Goal: Information Seeking & Learning: Learn about a topic

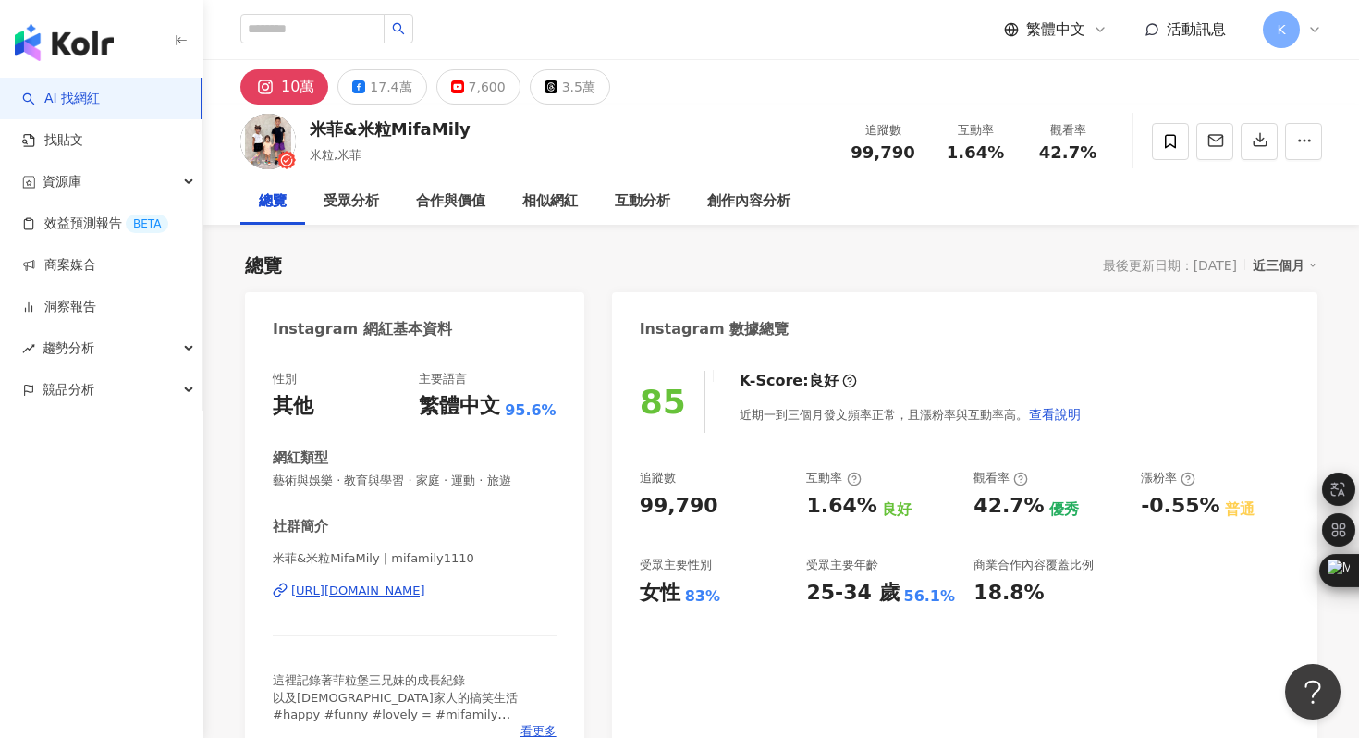
click at [398, 595] on div "https://www.instagram.com/mifamily1110/" at bounding box center [358, 591] width 134 height 17
click at [1256, 145] on icon "button" at bounding box center [1260, 139] width 17 height 17
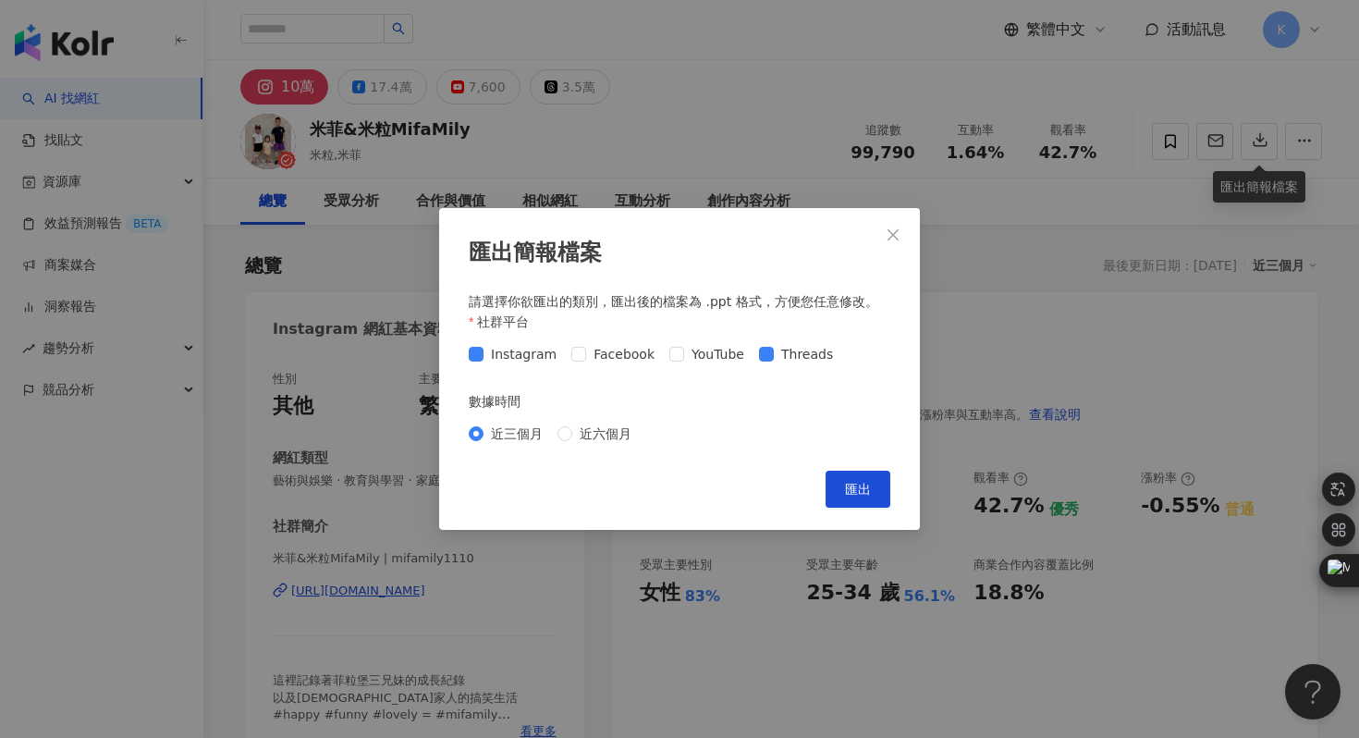
click at [746, 355] on div "Instagram Facebook YouTube Threads" at bounding box center [655, 354] width 372 height 20
click at [849, 485] on span "匯出" at bounding box center [858, 489] width 26 height 15
click at [708, 109] on div "匯出簡報檔案 請選擇你欲匯出的類別，匯出後的檔案為 .ppt 格式，方便您任意修改。 社群平台 Instagram Facebook YouTube Thre…" at bounding box center [679, 369] width 1359 height 738
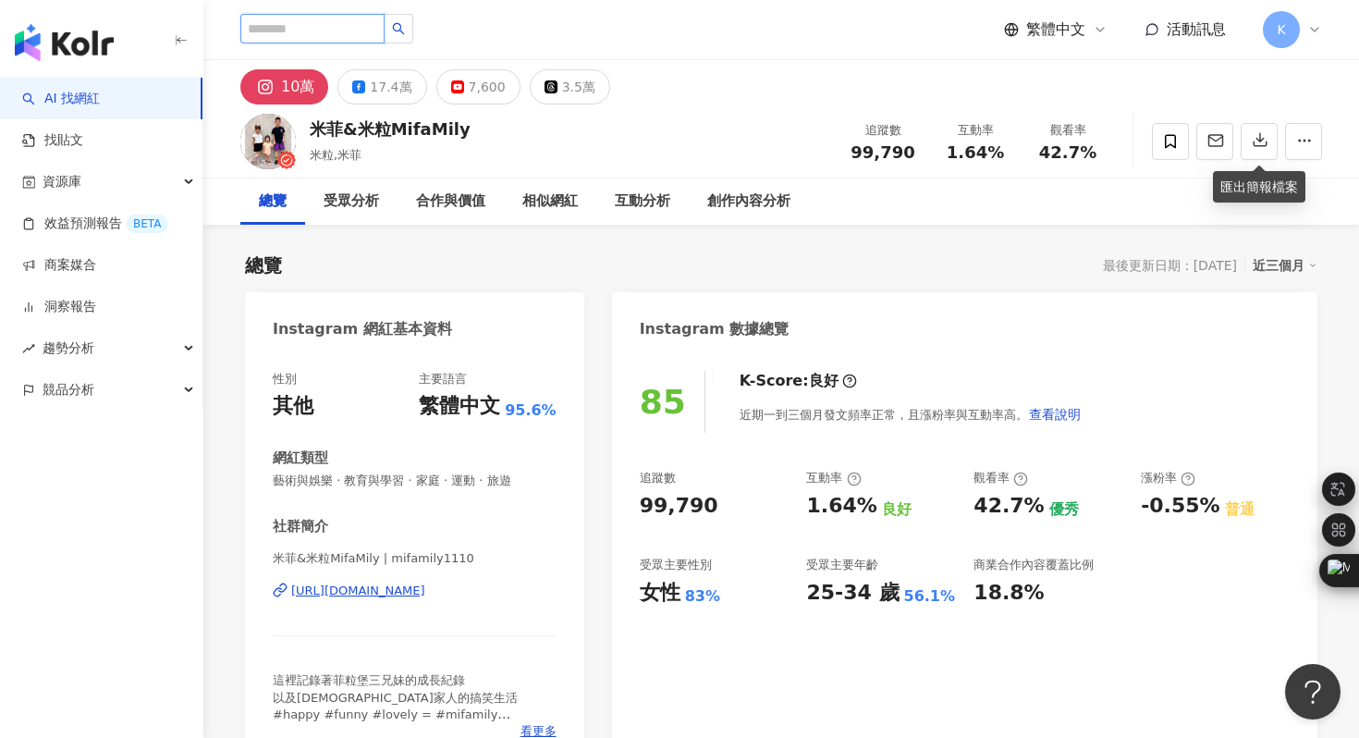
click at [299, 24] on input "search" at bounding box center [312, 29] width 144 height 30
type input "**"
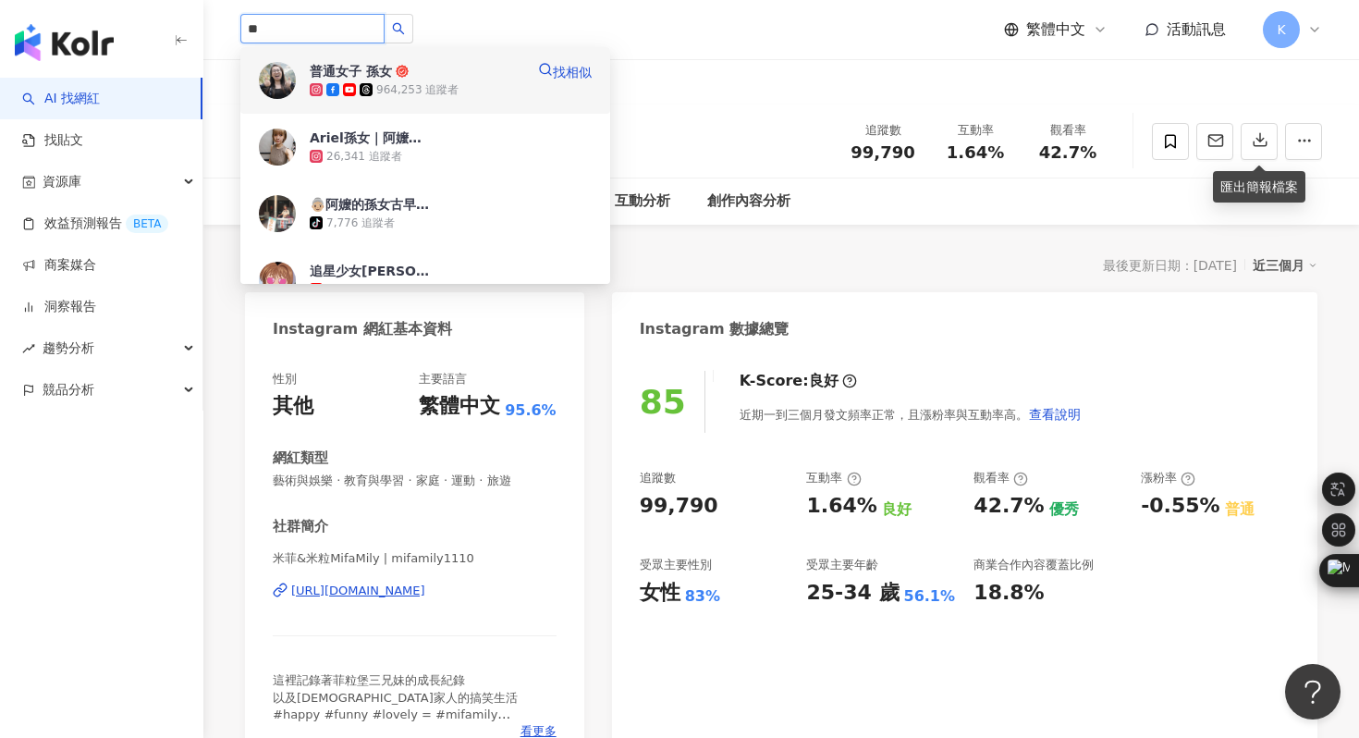
click at [273, 83] on img at bounding box center [277, 80] width 37 height 37
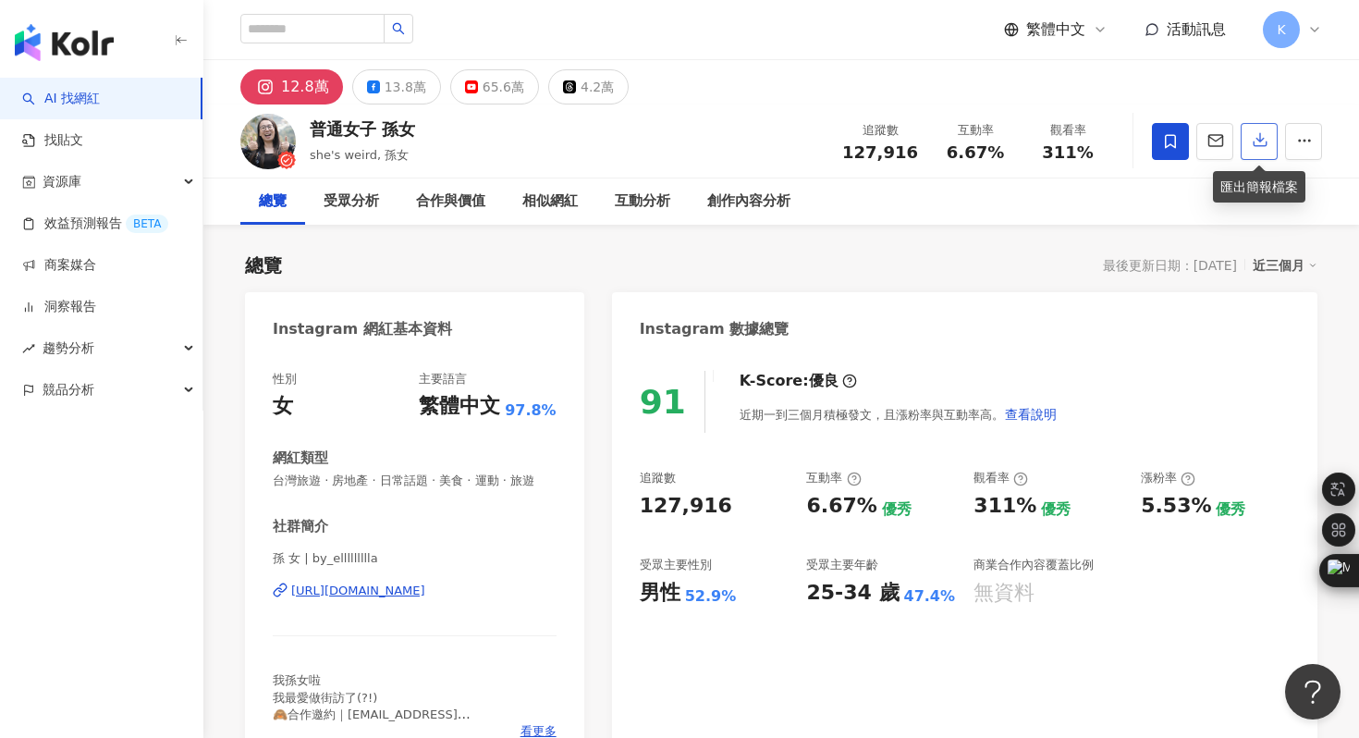
click at [1258, 136] on icon "button" at bounding box center [1260, 139] width 17 height 17
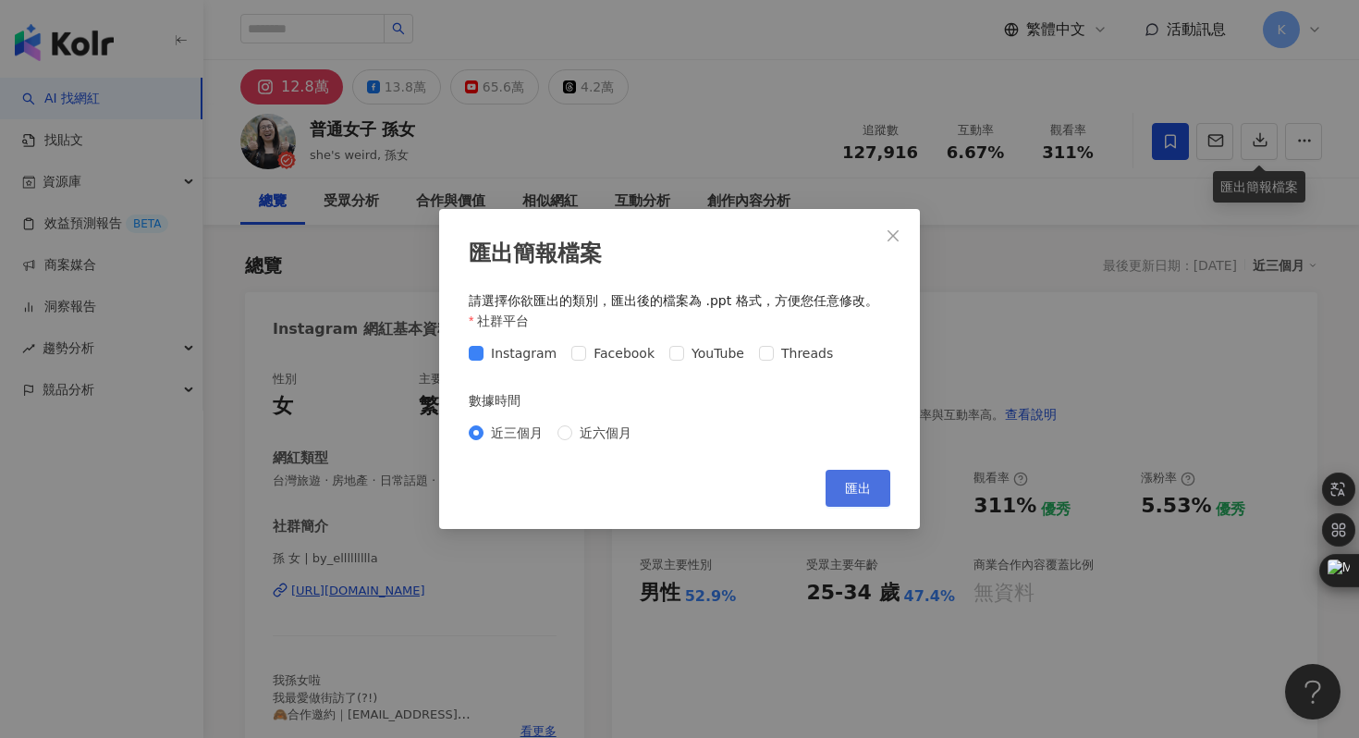
click at [855, 491] on span "匯出" at bounding box center [858, 488] width 26 height 15
click at [395, 375] on div "匯出簡報檔案 請選擇你欲匯出的類別，匯出後的檔案為 .ppt 格式，方便您任意修改。 社群平台 Instagram Facebook YouTube Thre…" at bounding box center [679, 369] width 1359 height 738
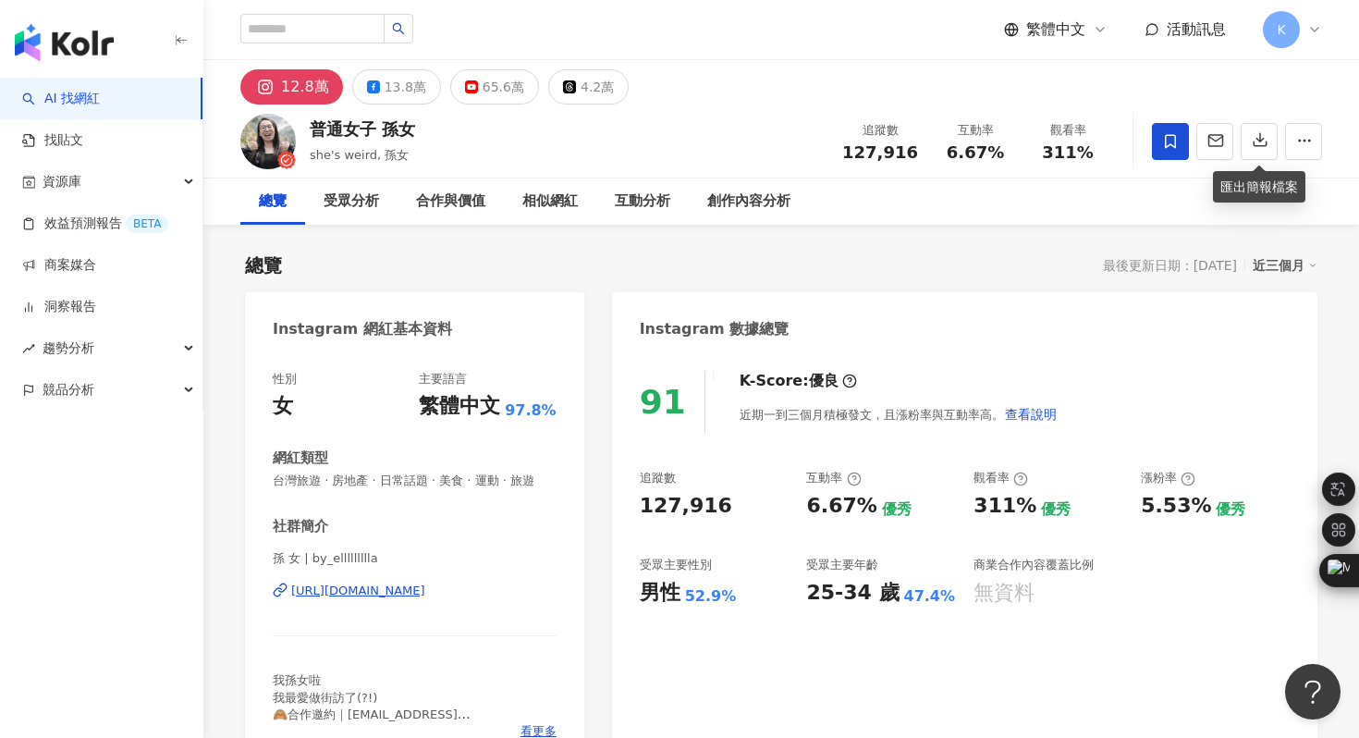
click at [412, 591] on div "https://www.instagram.com/by_ellllllllla/" at bounding box center [358, 591] width 134 height 17
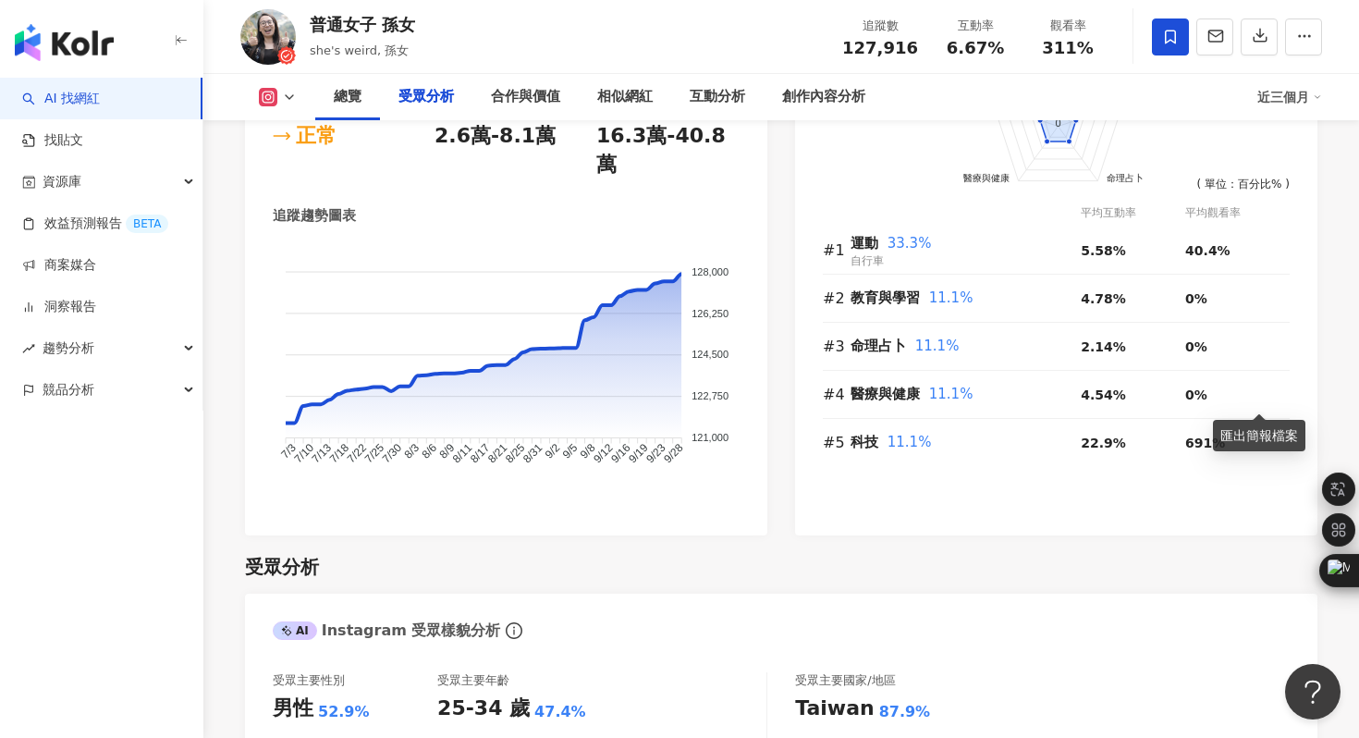
scroll to position [1598, 0]
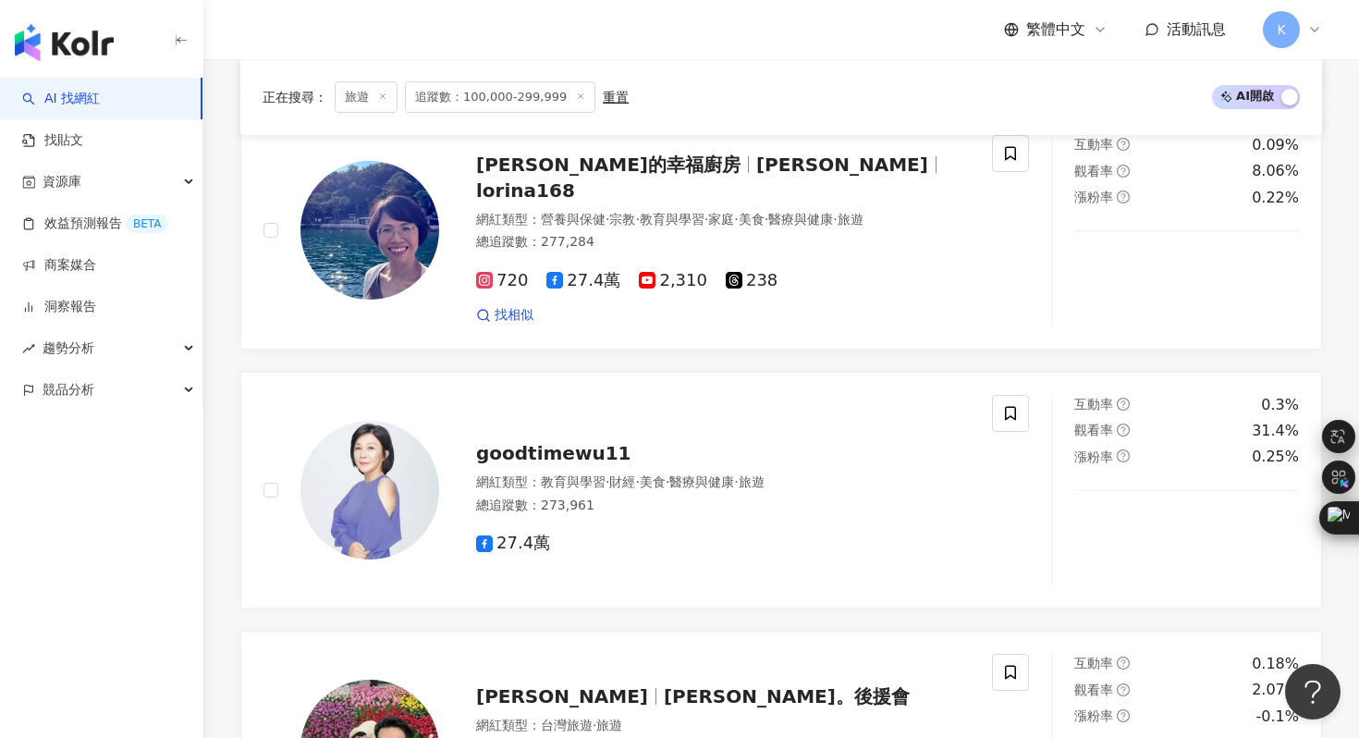
scroll to position [3377, 0]
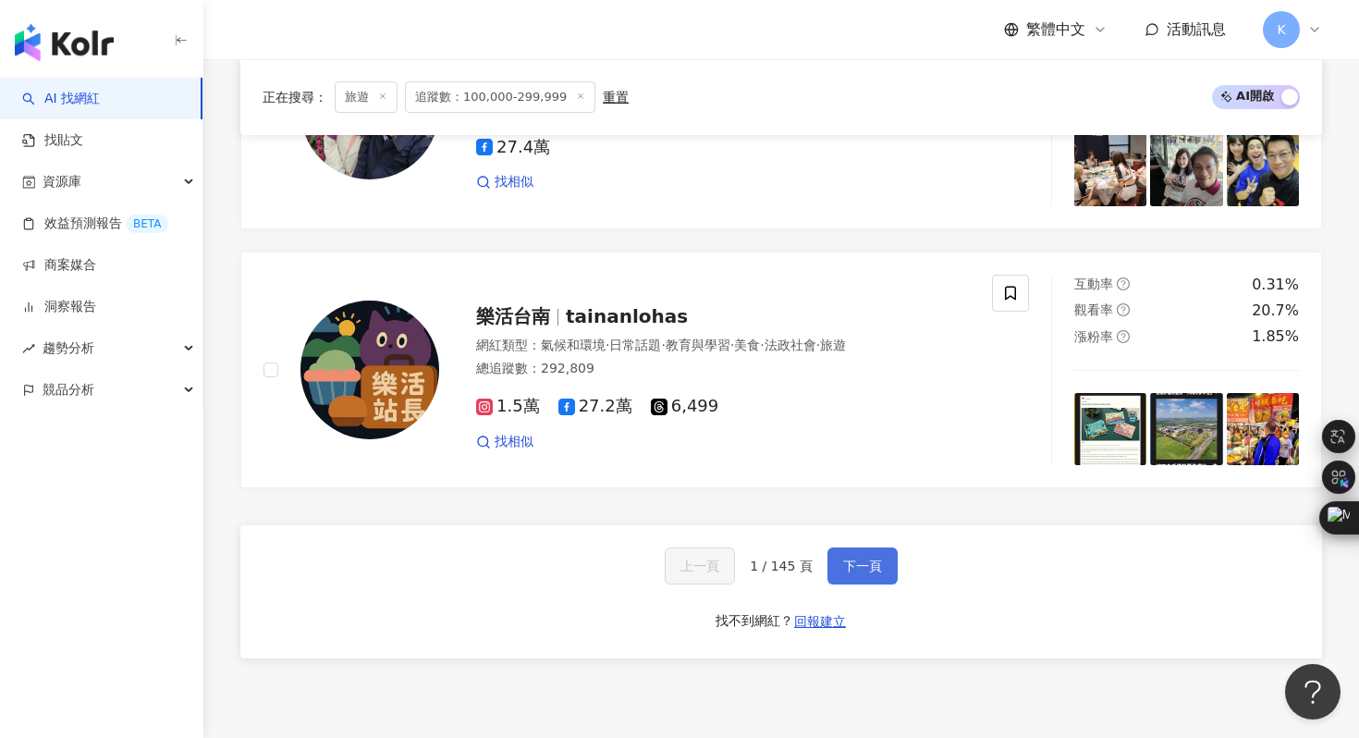
click at [858, 563] on span "下一頁" at bounding box center [862, 566] width 39 height 15
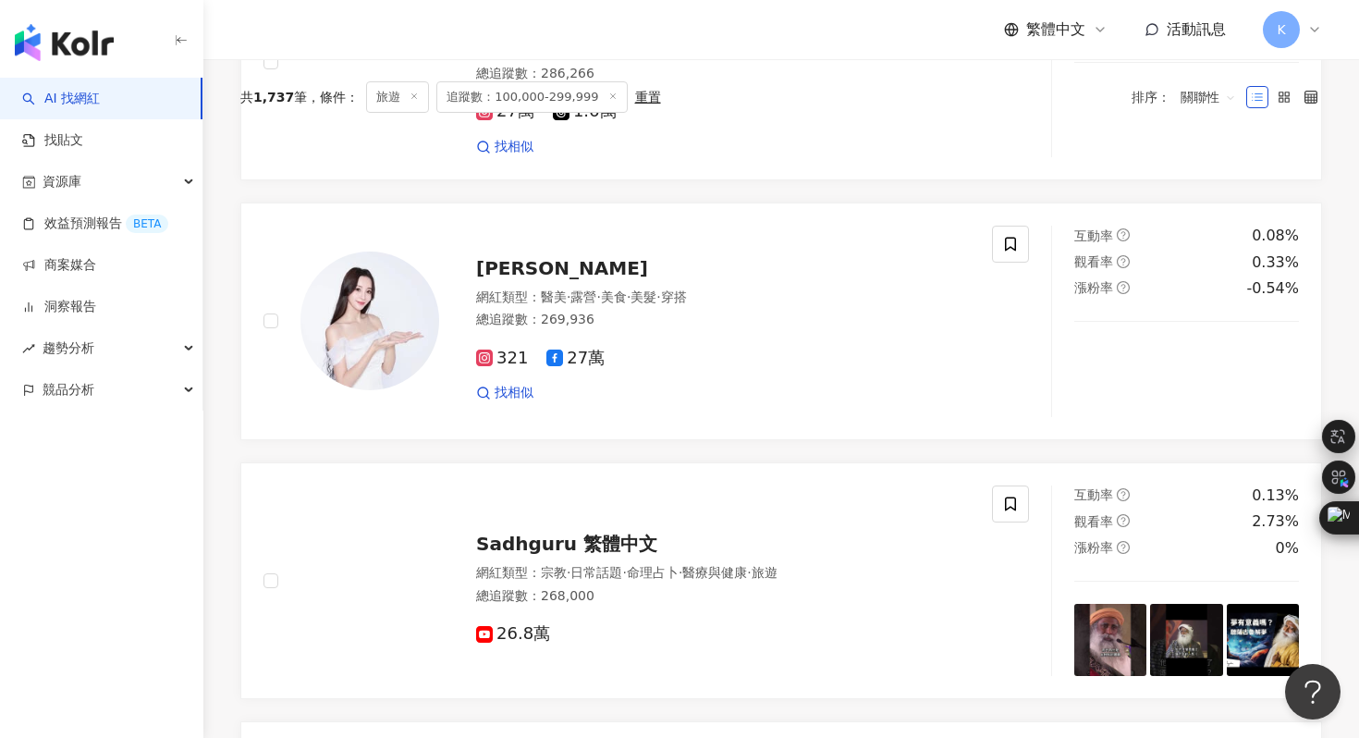
scroll to position [0, 0]
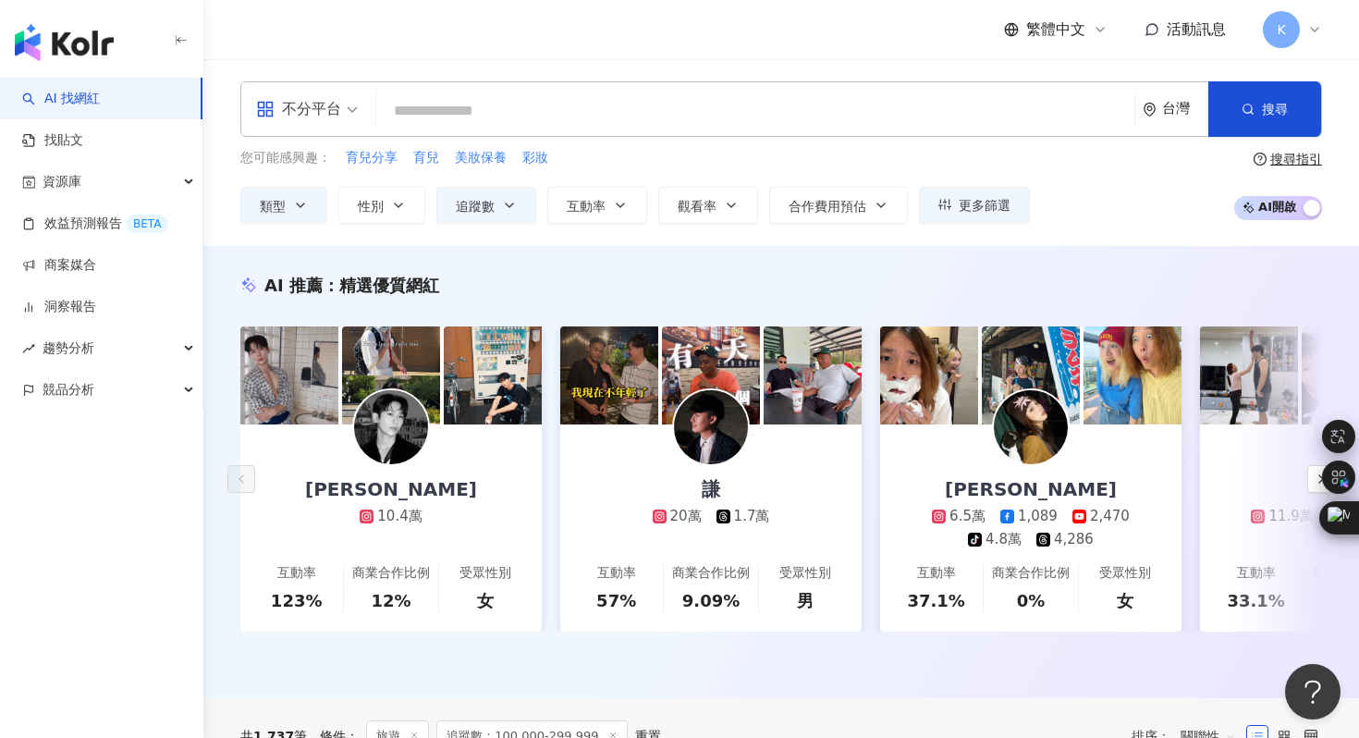
click at [469, 117] on input "search" at bounding box center [756, 110] width 744 height 35
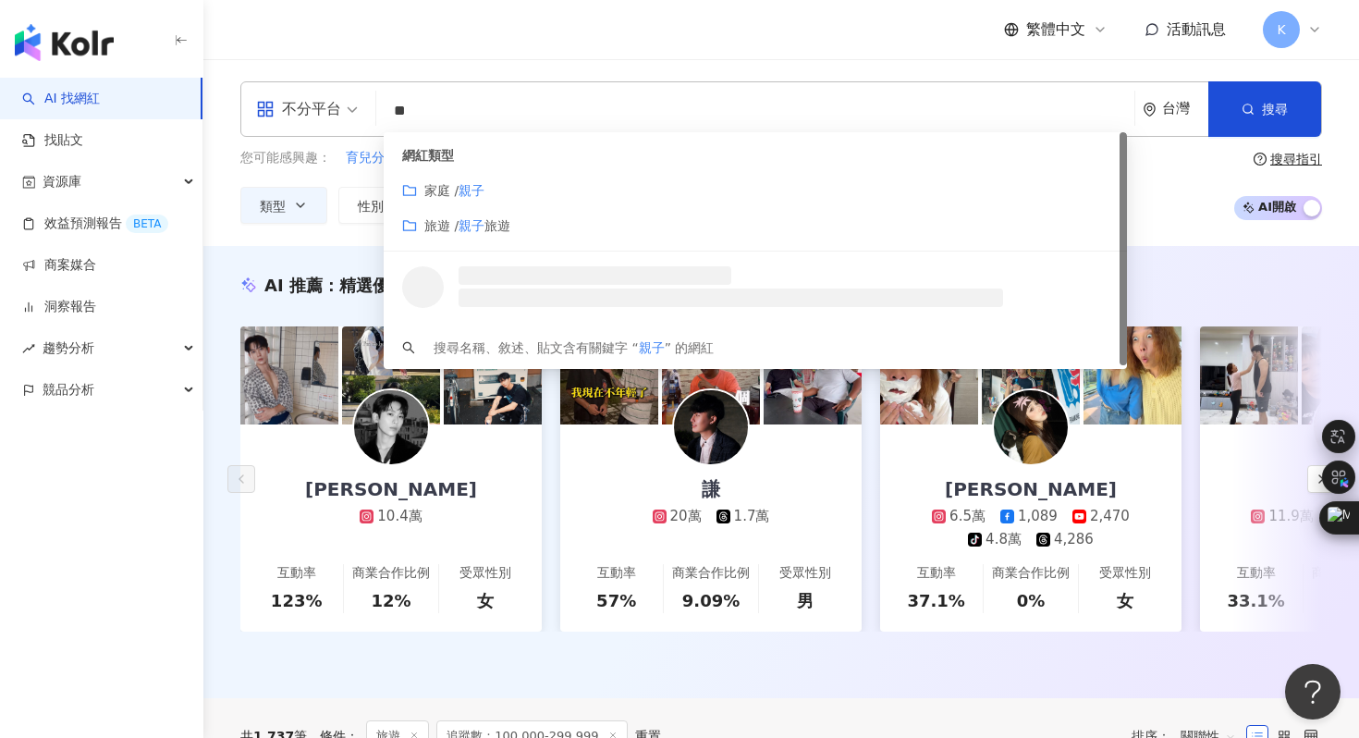
click at [483, 172] on div "網紅類型 家庭 / 親子 旅遊 / 親子 旅遊" at bounding box center [756, 191] width 744 height 119
click at [483, 191] on mark "親子" at bounding box center [472, 190] width 26 height 15
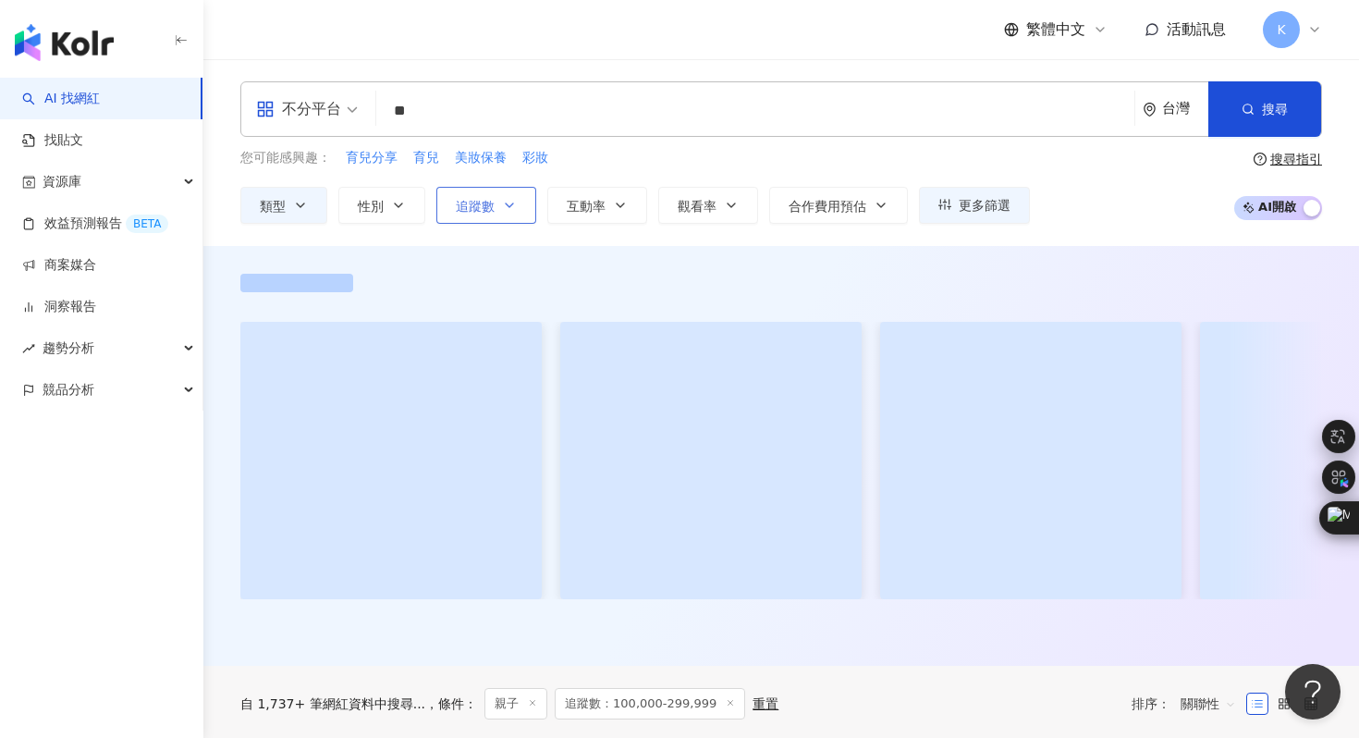
type input "**"
click at [477, 207] on span "追蹤數" at bounding box center [475, 206] width 39 height 15
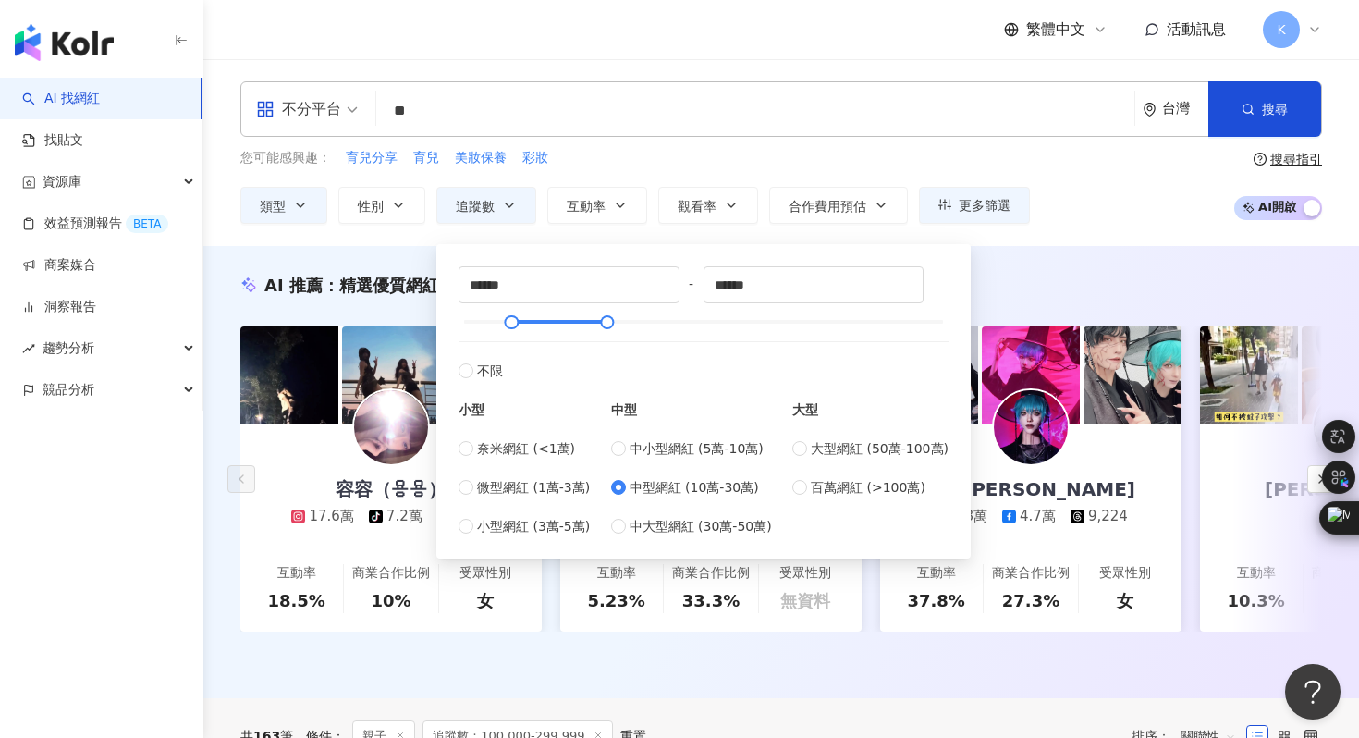
click at [725, 489] on span "中型網紅 (10萬-30萬)" at bounding box center [694, 487] width 129 height 20
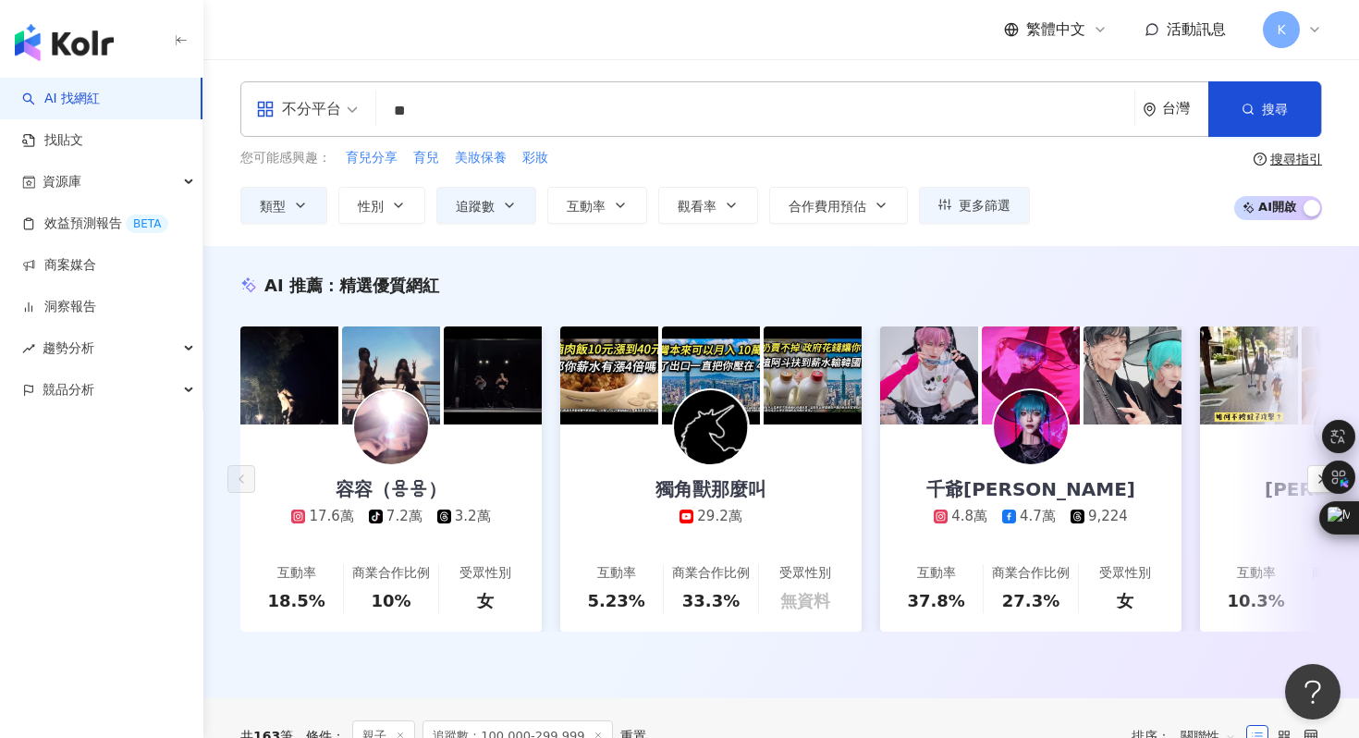
click at [1078, 263] on div "AI 推薦 ： 精選優質網紅 容容（용용） 17.6萬 tiktok-icon 7.2萬 3.2萬 互動率 18.5% 商業合作比例 10% 受眾性別…" at bounding box center [781, 472] width 1156 height 452
click at [330, 125] on span at bounding box center [307, 109] width 102 height 54
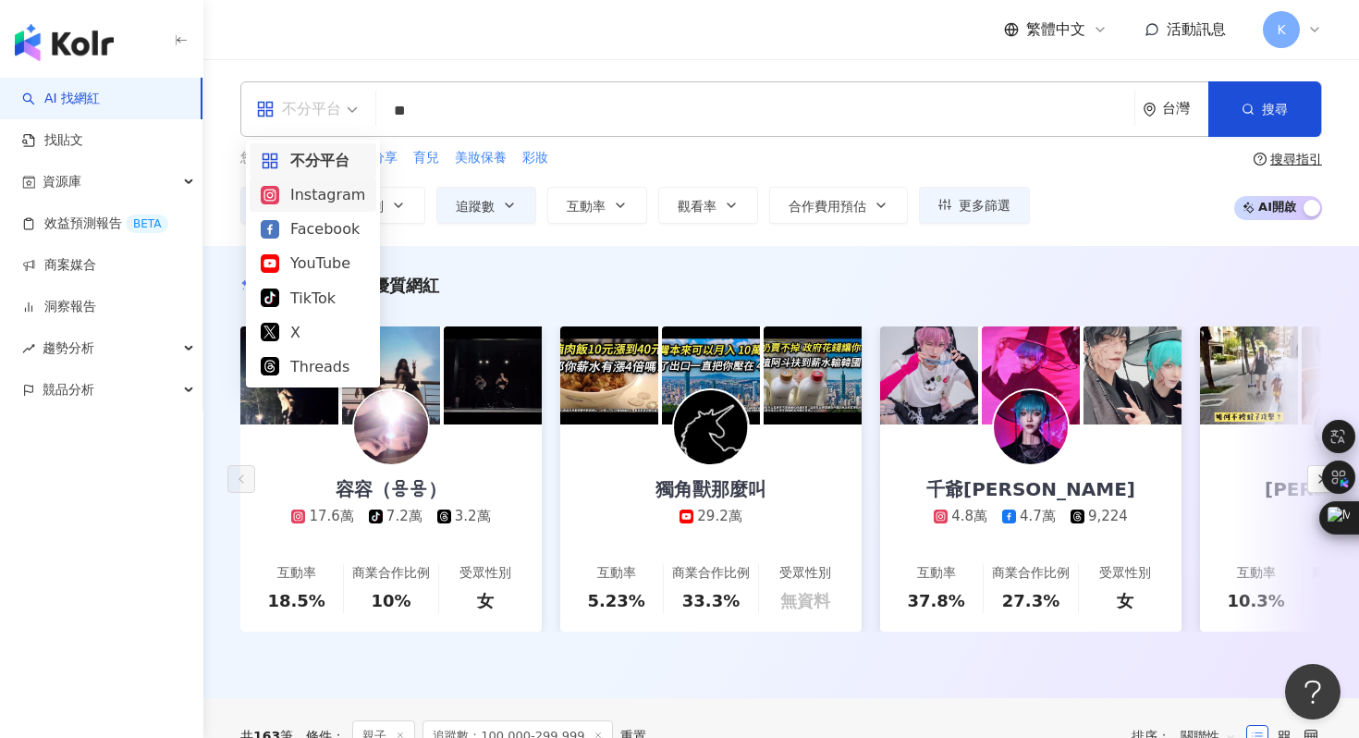
click at [330, 198] on div "Instagram" at bounding box center [313, 194] width 105 height 23
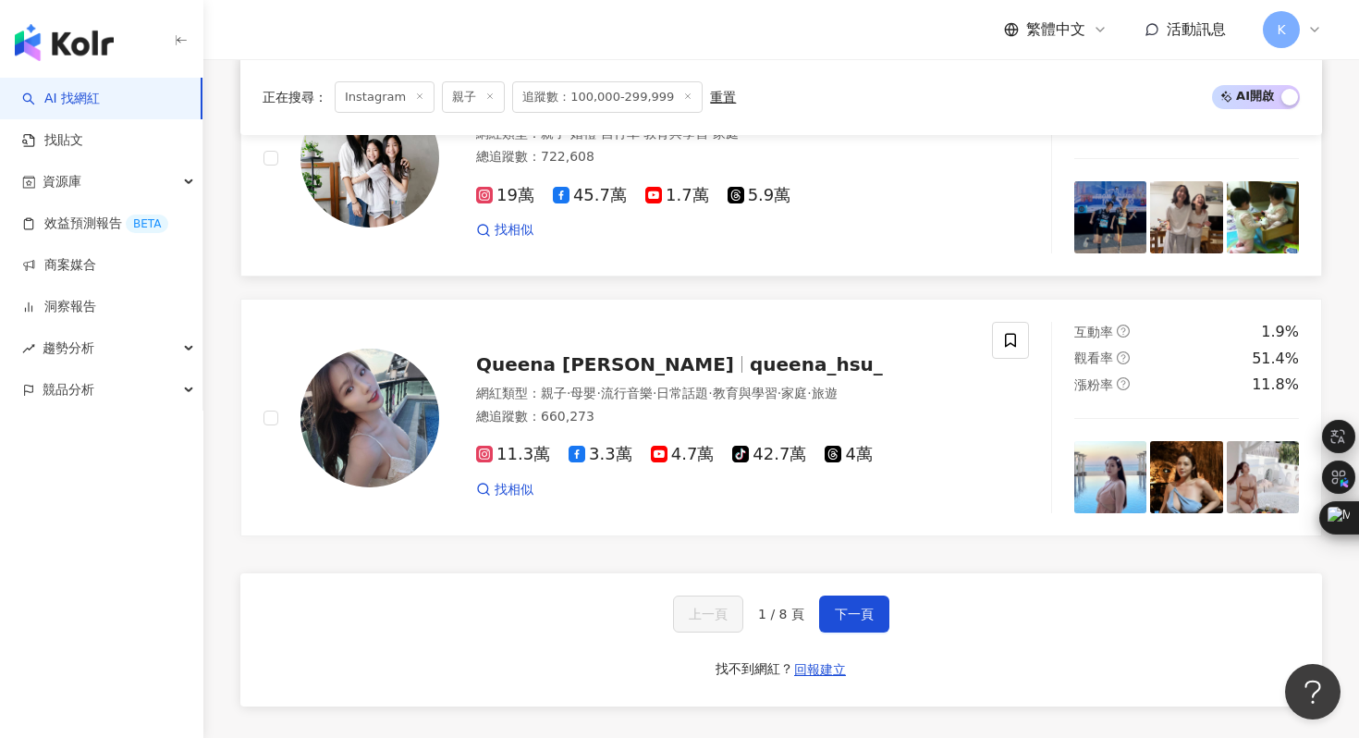
scroll to position [3373, 0]
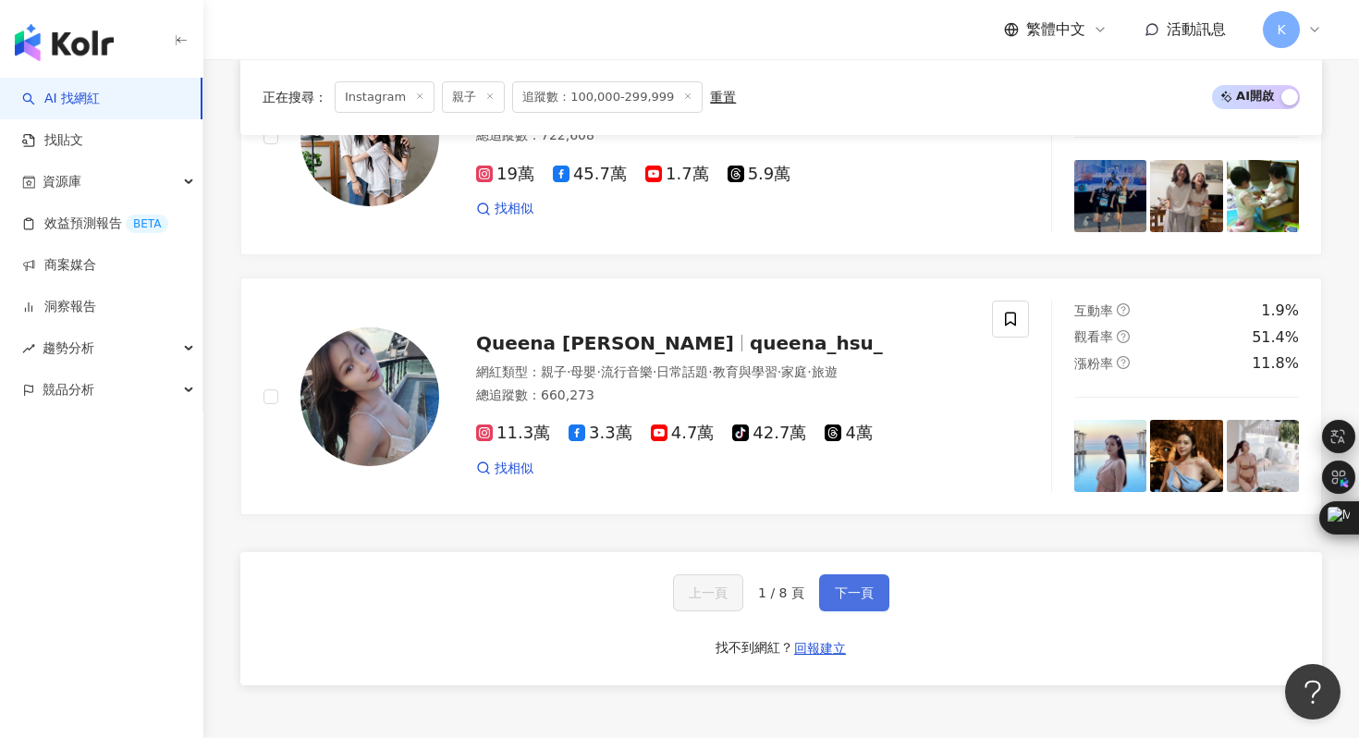
click at [863, 585] on span "下一頁" at bounding box center [854, 592] width 39 height 15
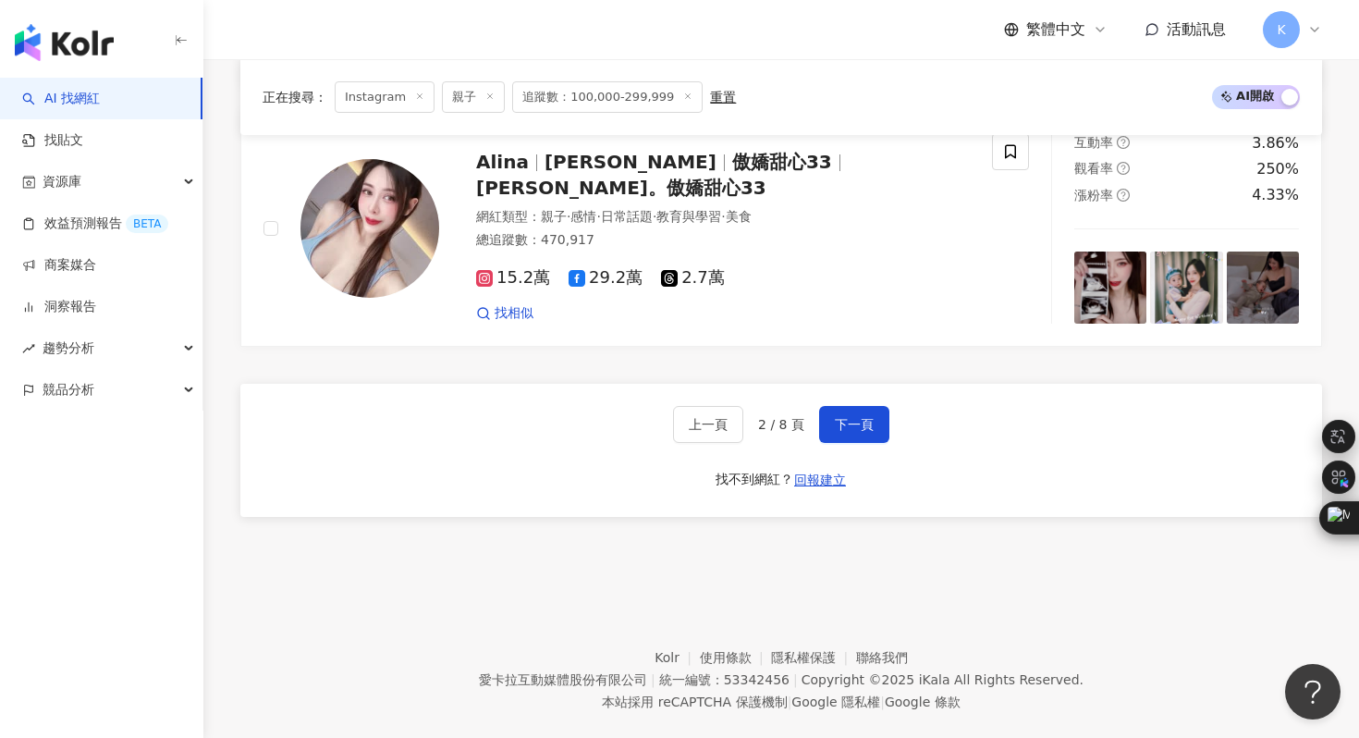
scroll to position [3509, 0]
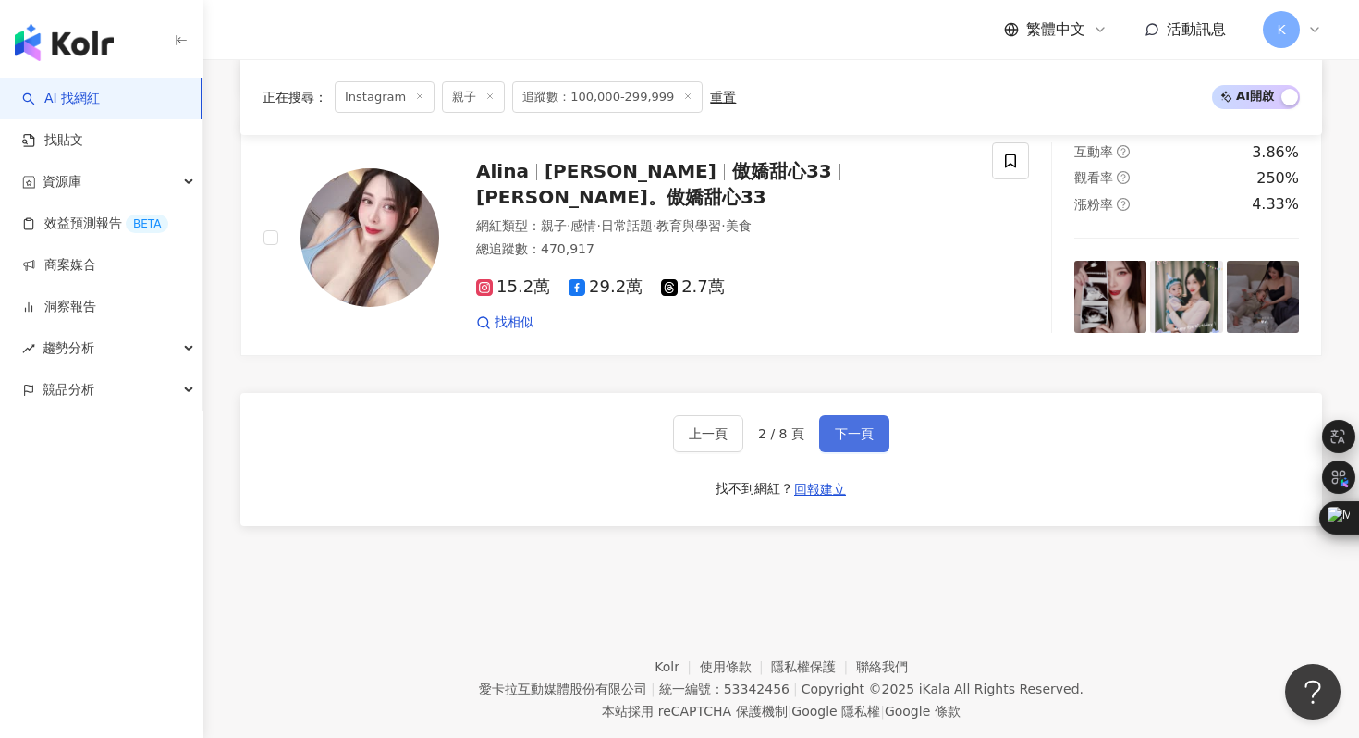
click at [849, 432] on span "下一頁" at bounding box center [854, 433] width 39 height 15
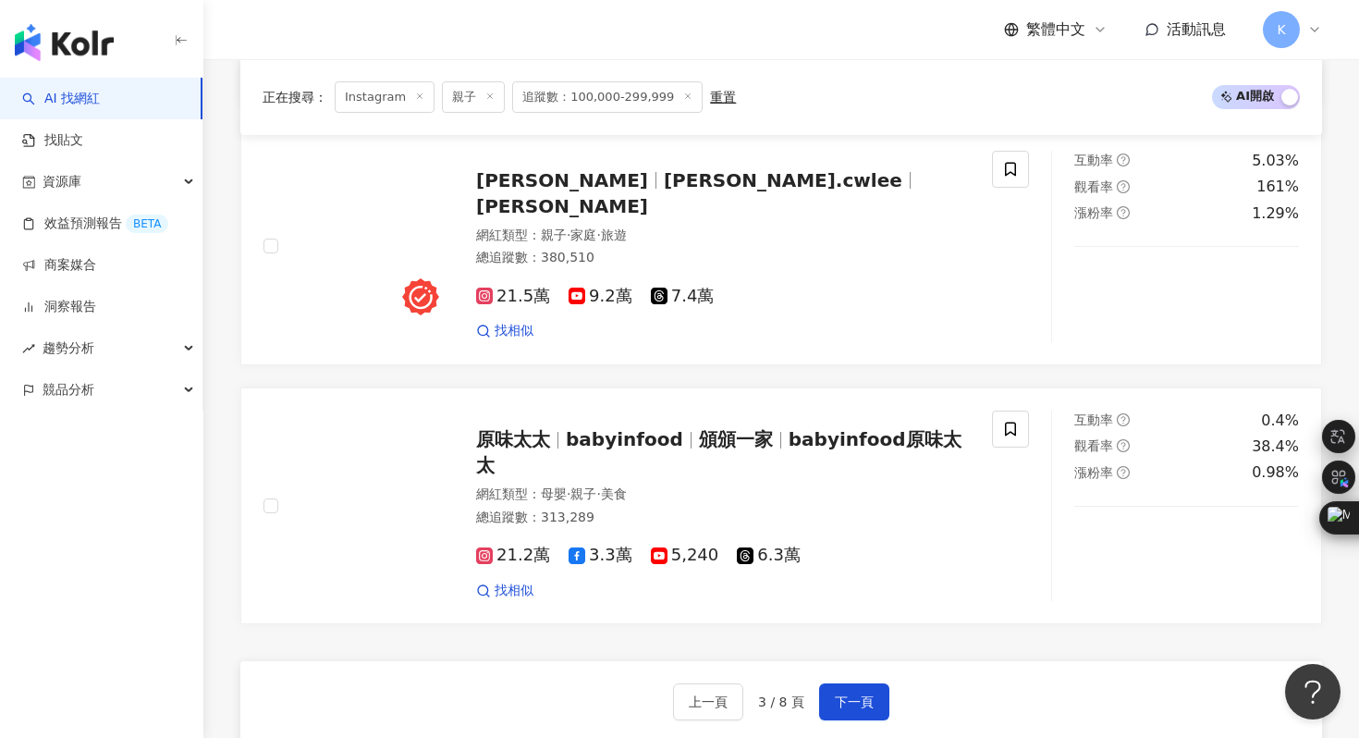
scroll to position [3476, 0]
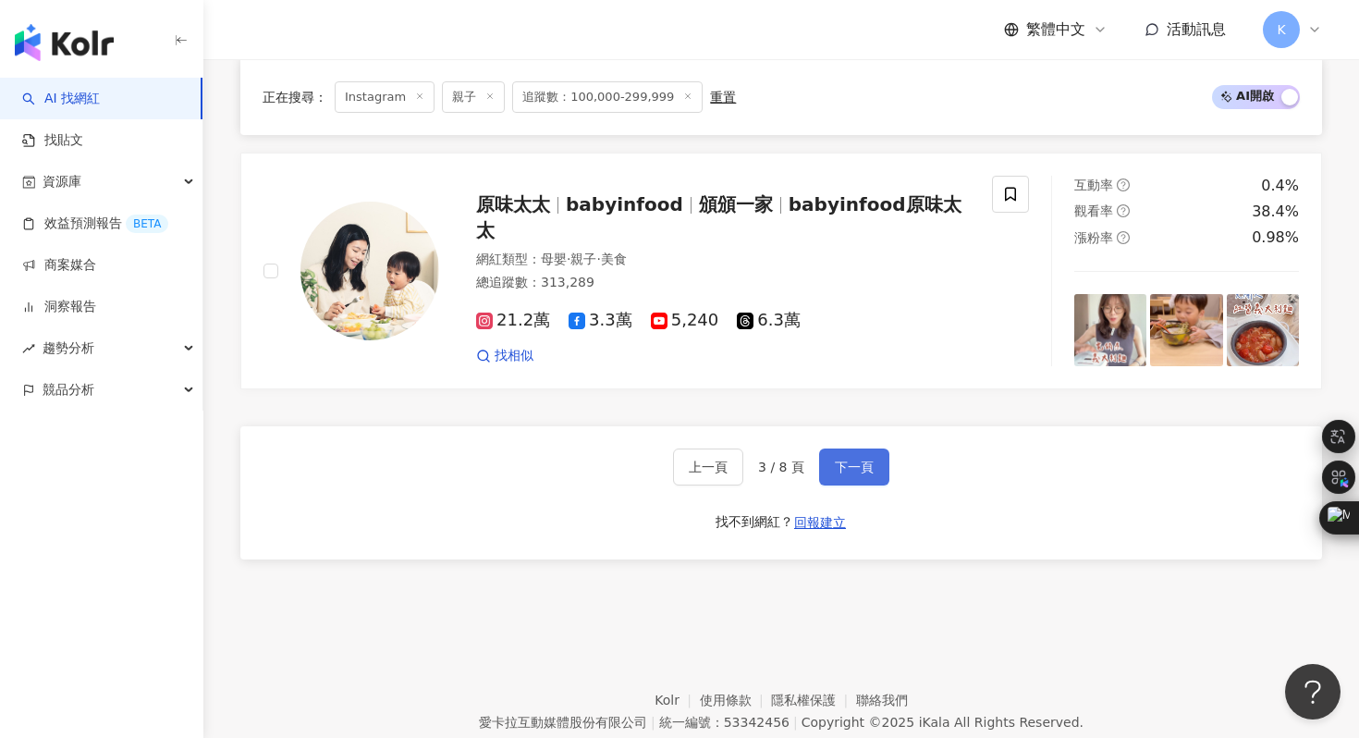
click at [867, 462] on span "下一頁" at bounding box center [854, 467] width 39 height 15
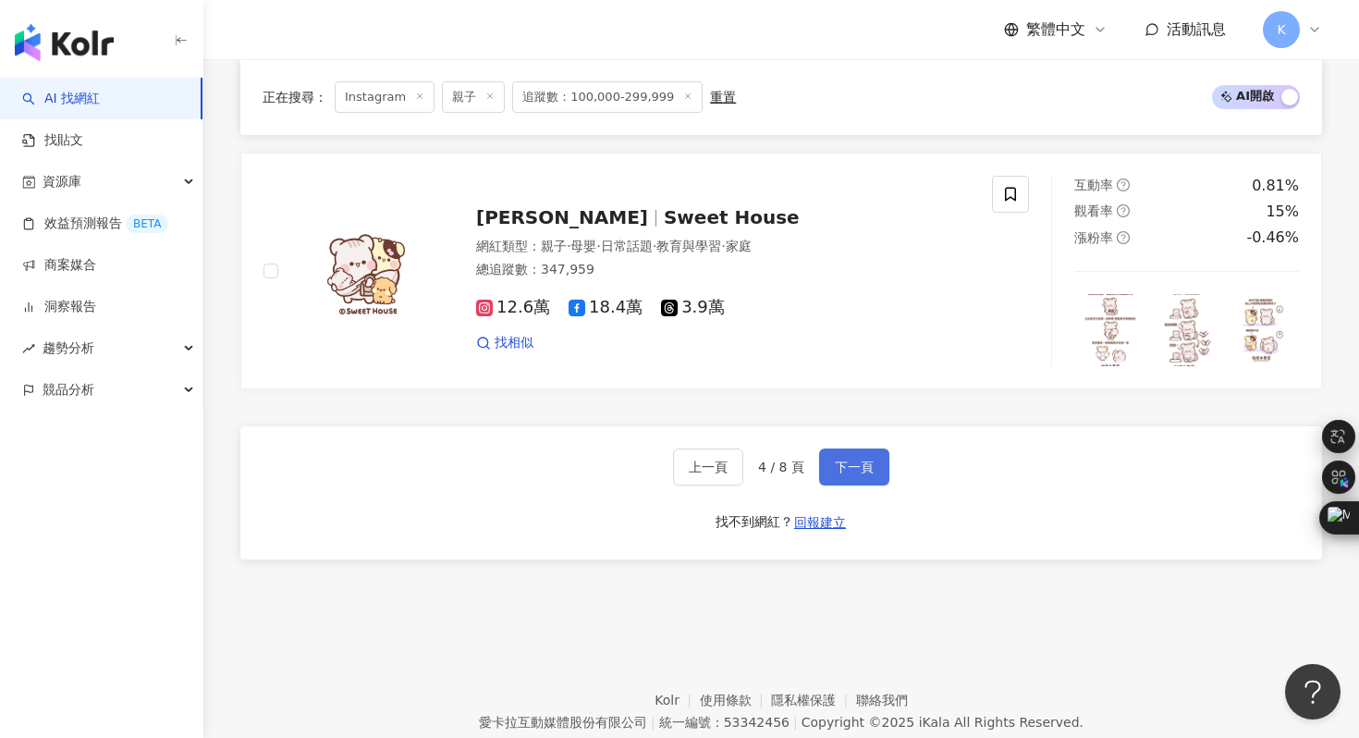
click at [875, 469] on button "下一頁" at bounding box center [854, 467] width 70 height 37
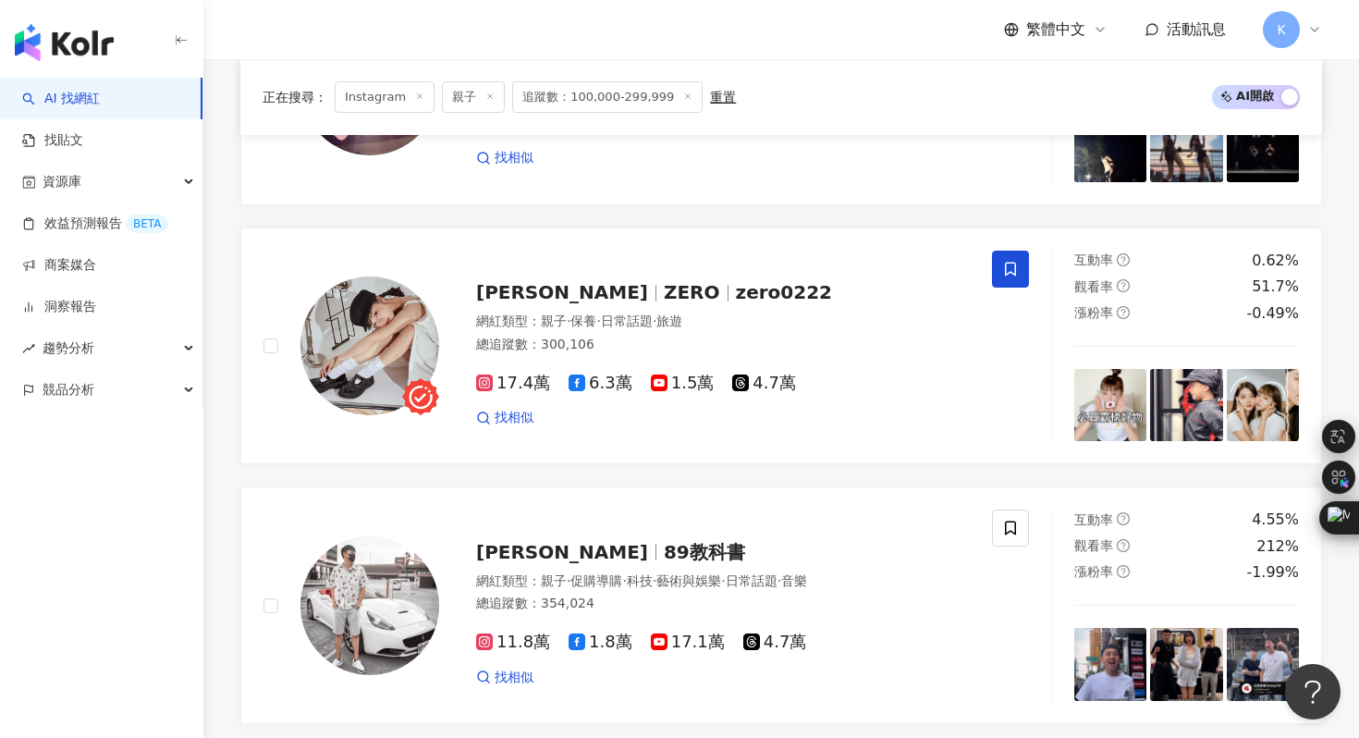
scroll to position [1064, 0]
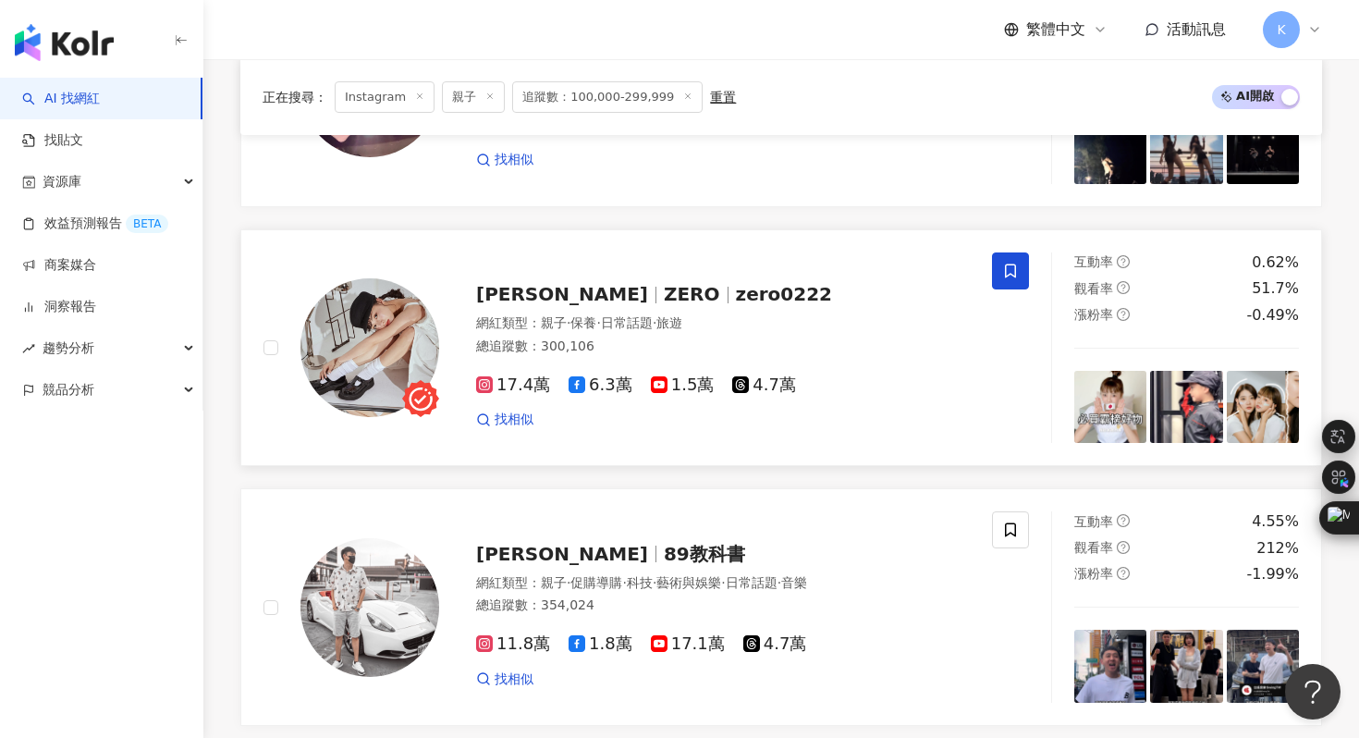
click at [368, 331] on img at bounding box center [370, 347] width 139 height 139
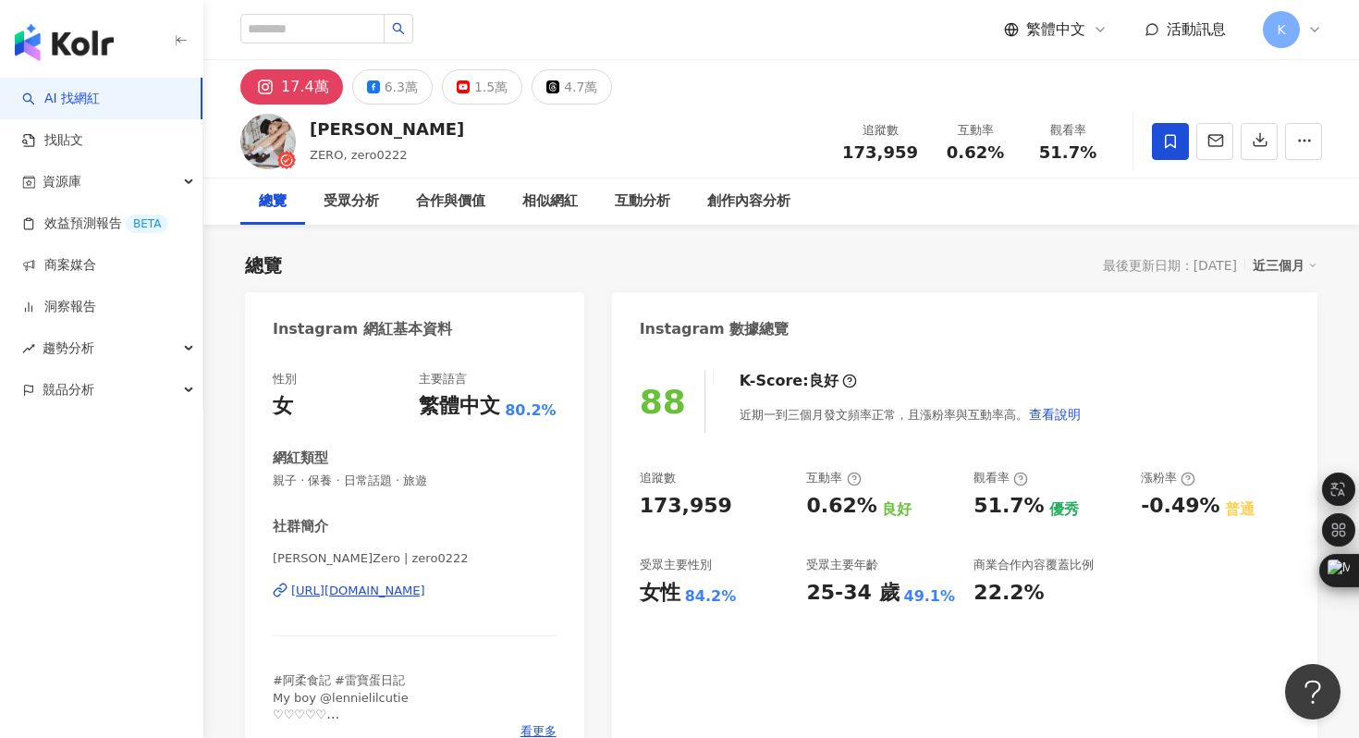
click at [406, 592] on div "[URL][DOMAIN_NAME]" at bounding box center [358, 591] width 134 height 17
click at [1262, 142] on icon "button" at bounding box center [1260, 139] width 17 height 17
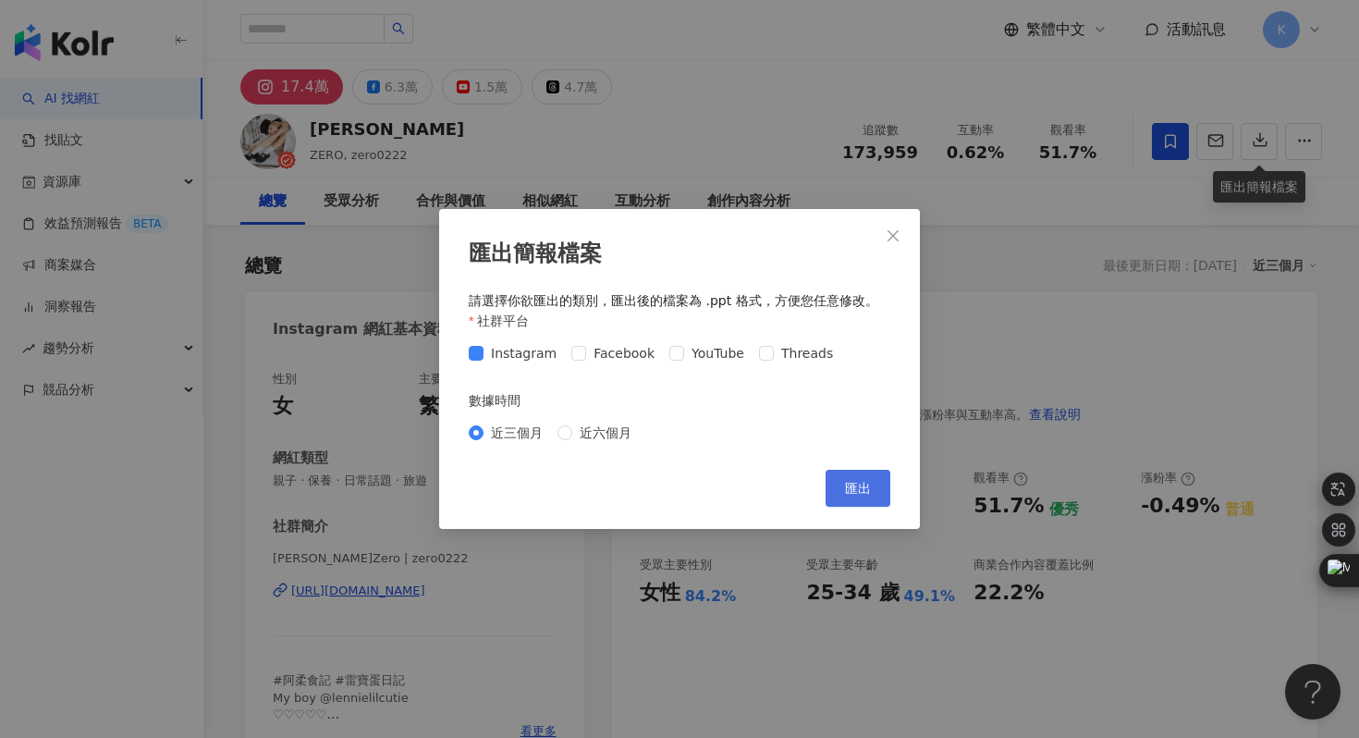
click at [863, 498] on button "匯出" at bounding box center [858, 488] width 65 height 37
click at [331, 281] on div "匯出簡報檔案 請選擇你欲匯出的類別，匯出後的檔案為 .ppt 格式，方便您任意修改。 社群平台 Instagram Facebook YouTube Thre…" at bounding box center [679, 369] width 1359 height 738
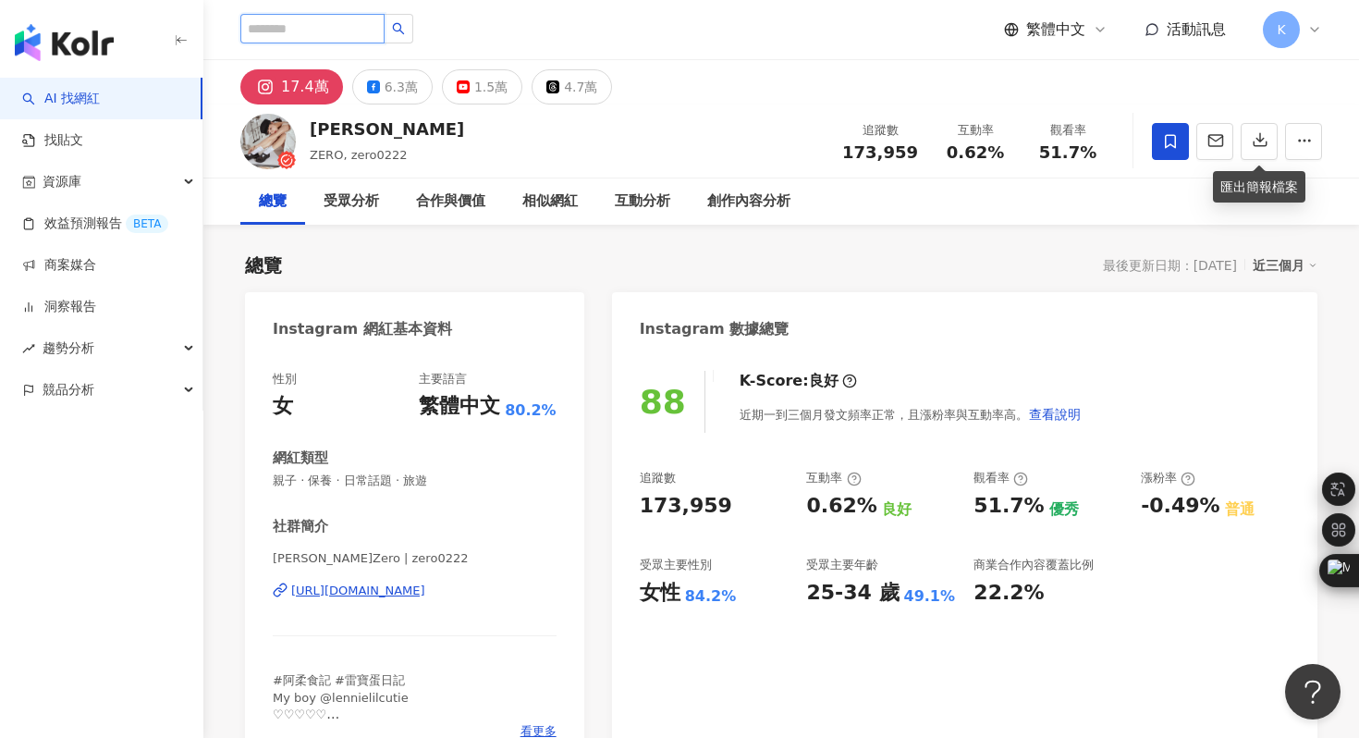
click at [292, 33] on input "search" at bounding box center [312, 29] width 144 height 30
type input "*"
type input "**"
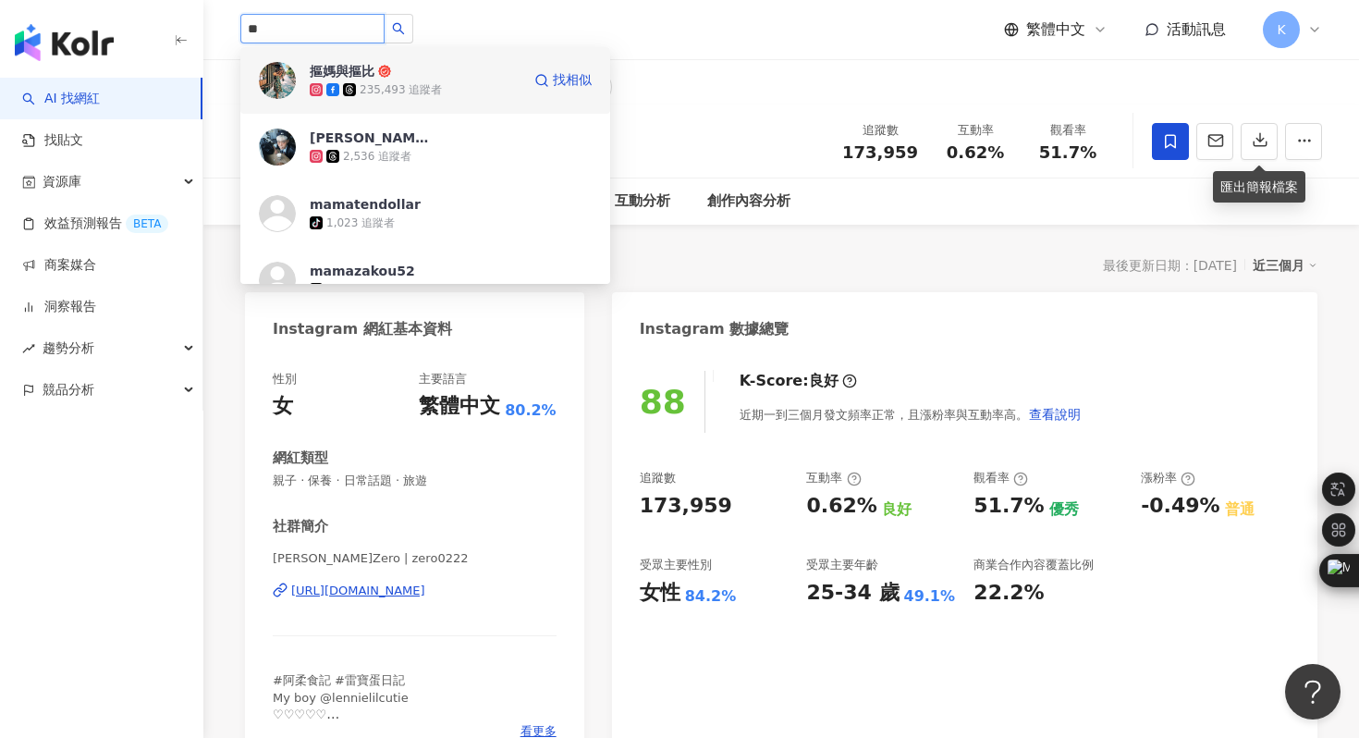
click at [301, 76] on div "摳媽與摳比 235,493 追蹤者 找相似" at bounding box center [425, 80] width 370 height 67
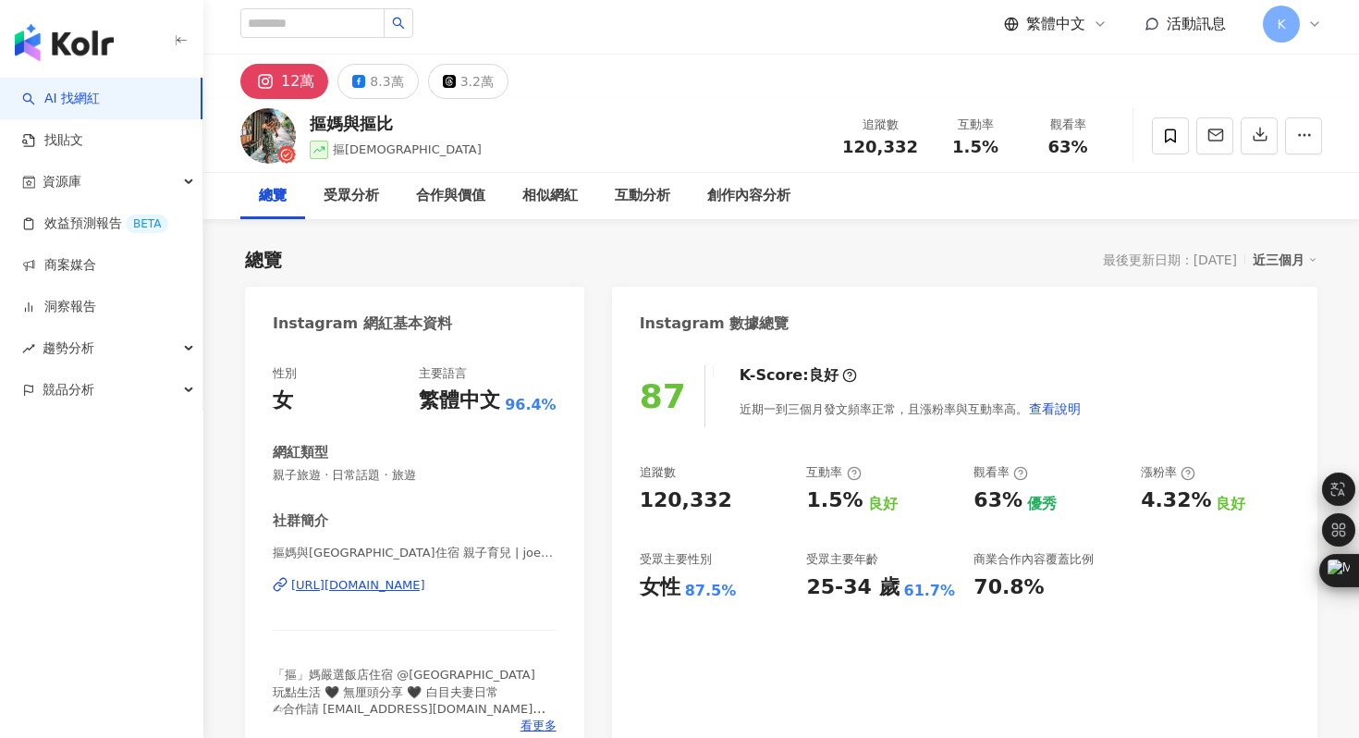
scroll to position [16, 0]
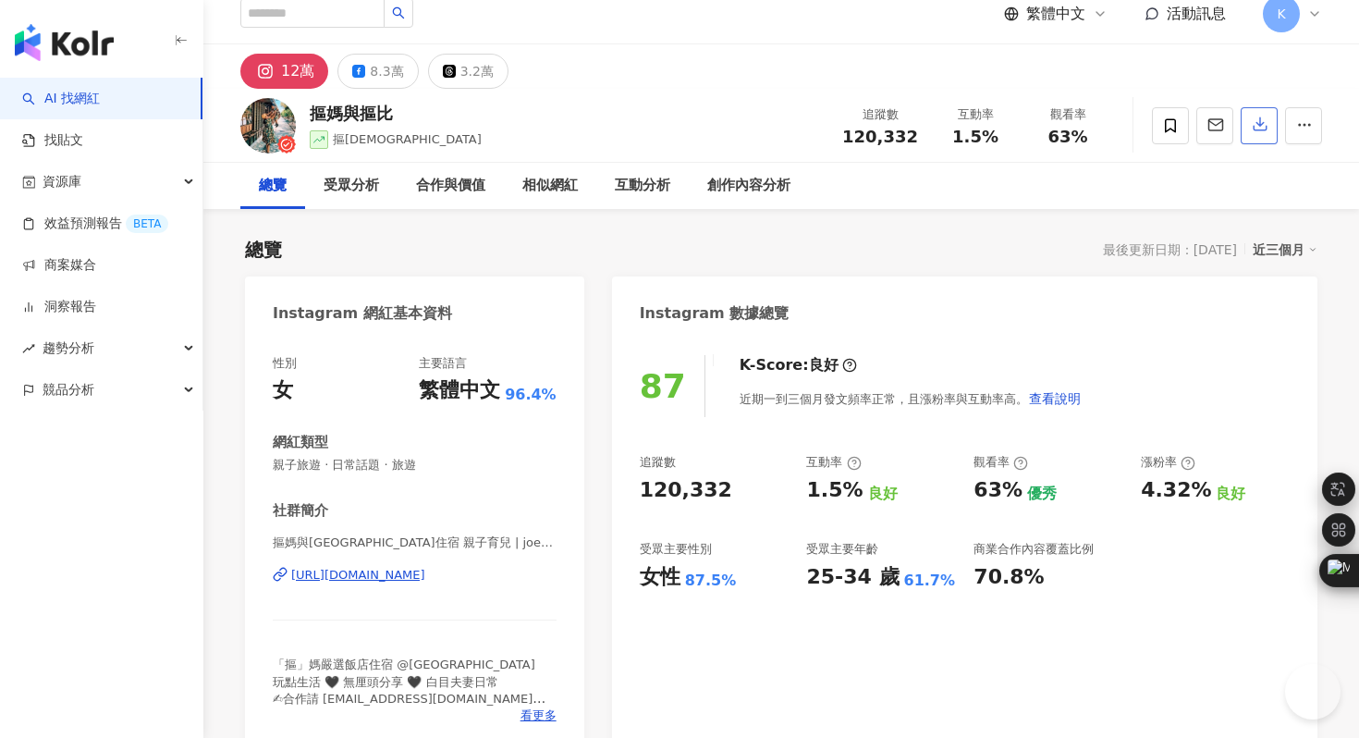
click at [1263, 124] on icon "button" at bounding box center [1260, 124] width 13 height 13
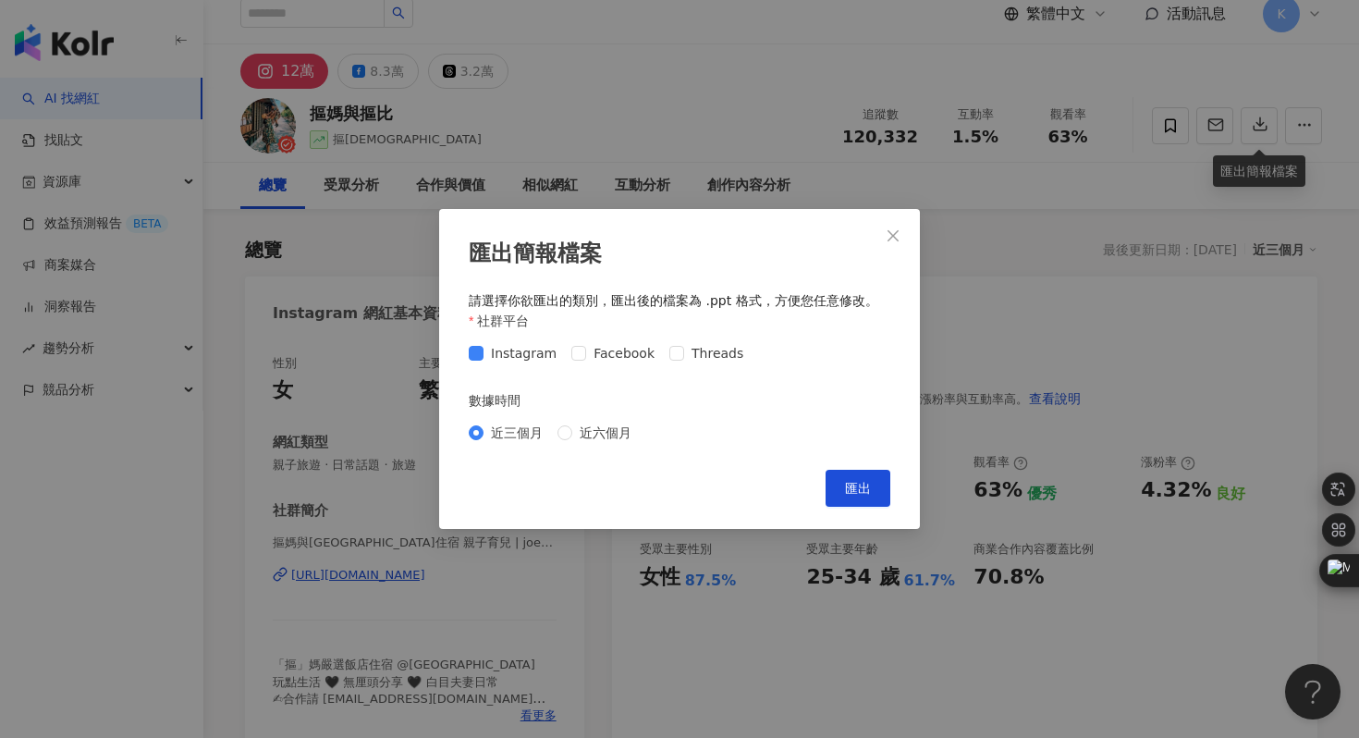
drag, startPoint x: 856, startPoint y: 490, endPoint x: 806, endPoint y: 409, distance: 95.5
click at [856, 490] on span "匯出" at bounding box center [858, 488] width 26 height 15
click at [358, 402] on div "匯出簡報檔案 請選擇你欲匯出的類別，匯出後的檔案為 .ppt 格式，方便您任意修改。 社群平台 Instagram Facebook Threads 數據時間…" at bounding box center [679, 369] width 1359 height 738
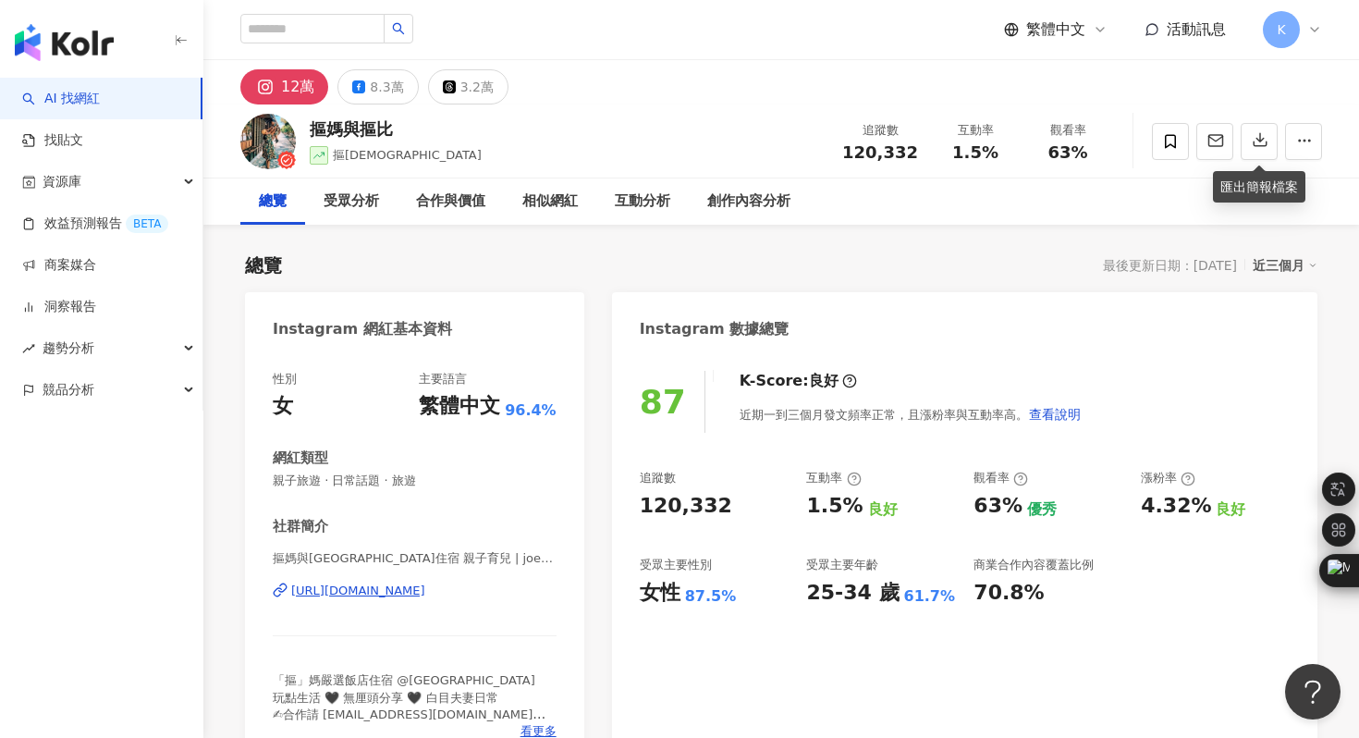
click at [377, 600] on div "摳媽與[GEOGRAPHIC_DATA]住宿 親子育兒 | joecy_shie [URL][DOMAIN_NAME]" at bounding box center [415, 604] width 284 height 108
click at [381, 587] on div "[URL][DOMAIN_NAME]" at bounding box center [358, 591] width 134 height 17
click at [382, 92] on div "8.3萬" at bounding box center [386, 87] width 33 height 26
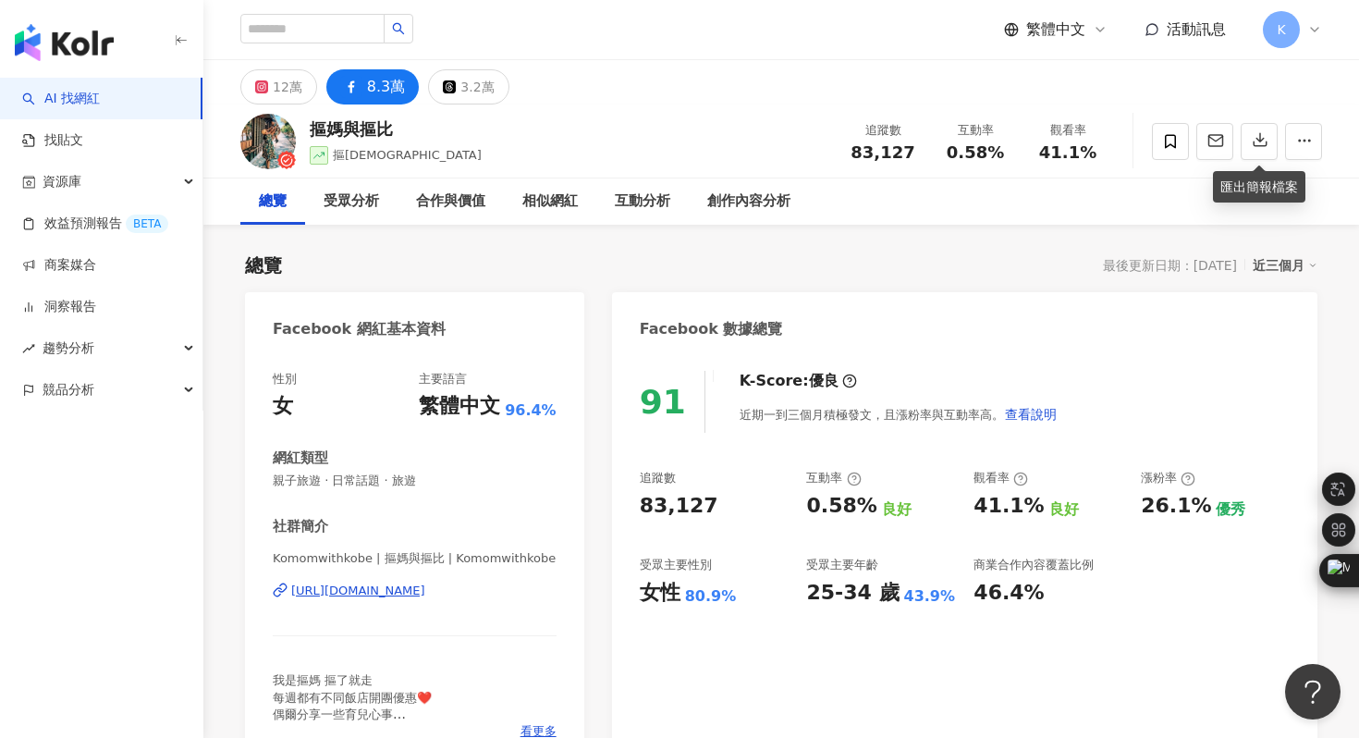
click at [418, 593] on div "[URL][DOMAIN_NAME]" at bounding box center [358, 591] width 134 height 17
